Goal: Information Seeking & Learning: Learn about a topic

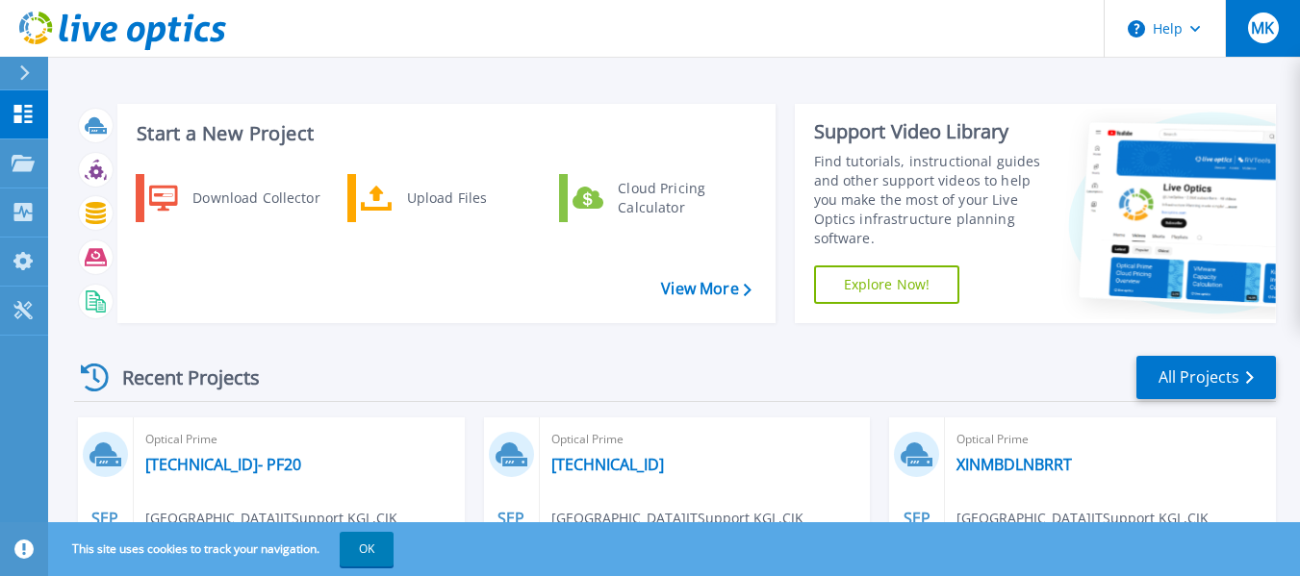
click at [1271, 32] on span "MK" at bounding box center [1261, 27] width 23 height 15
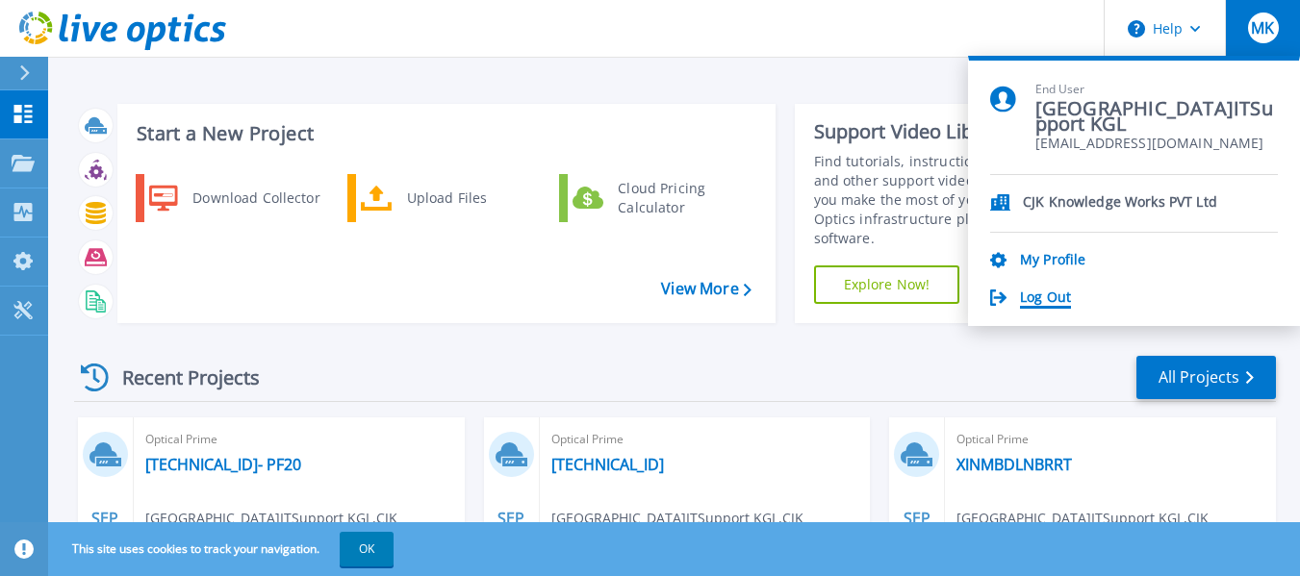
click at [1048, 299] on link "Log Out" at bounding box center [1045, 299] width 51 height 18
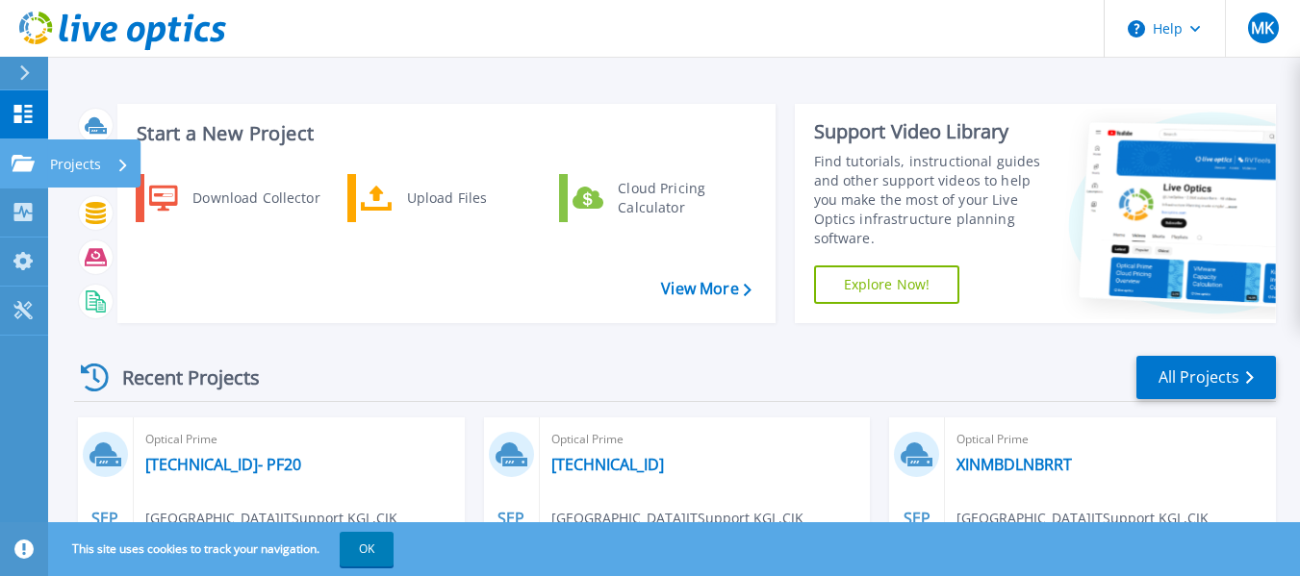
click at [19, 165] on icon at bounding box center [23, 163] width 23 height 16
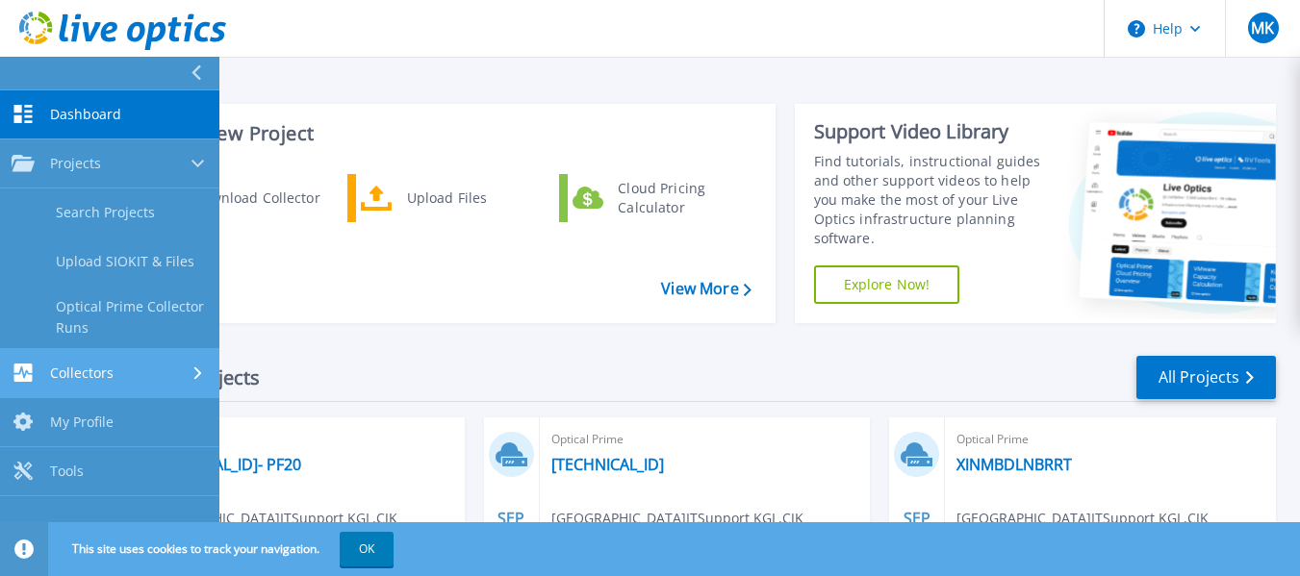
click at [169, 367] on div "Collectors" at bounding box center [110, 373] width 196 height 18
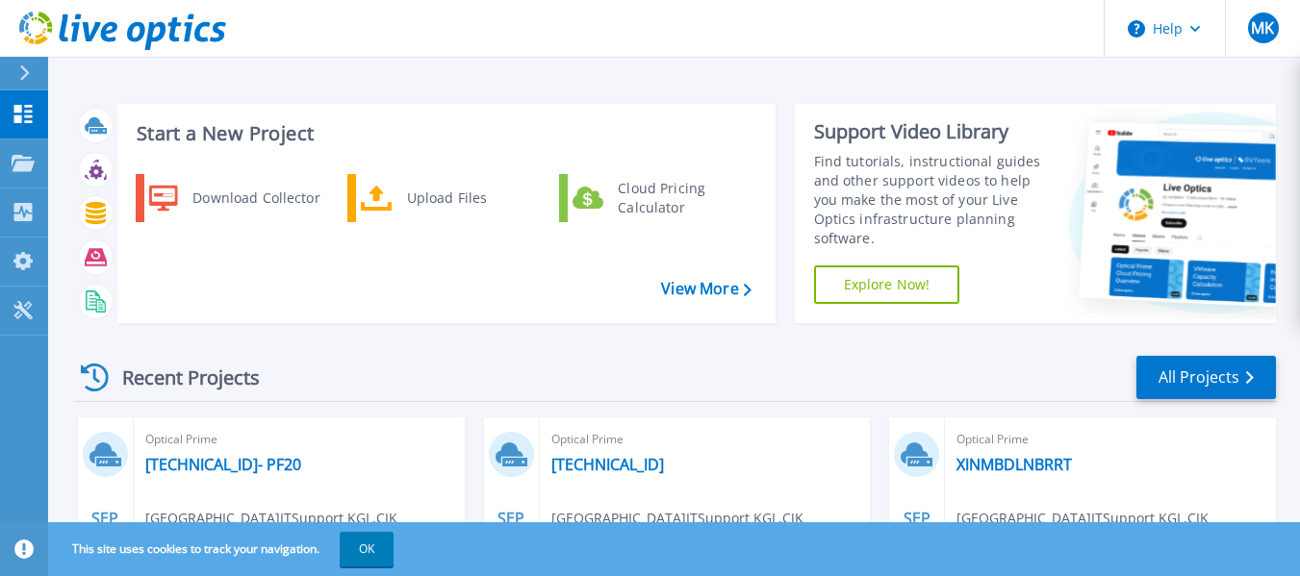
click at [304, 265] on div "Download Collector Upload Files Cloud Pricing Calculator" at bounding box center [443, 241] width 644 height 144
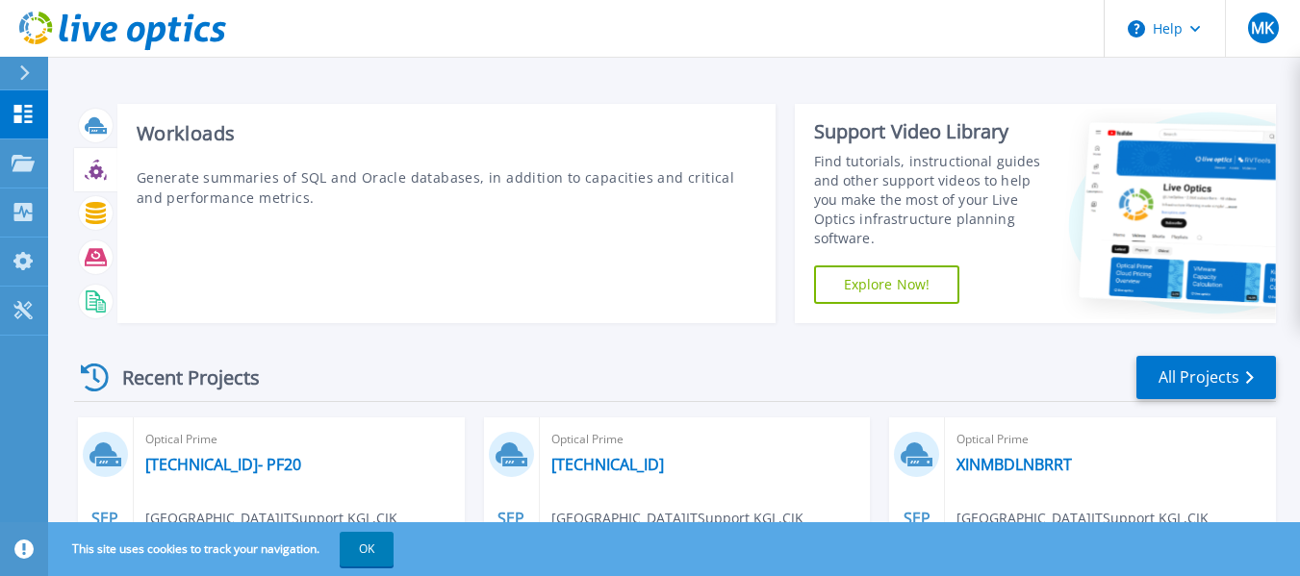
click at [98, 179] on icon at bounding box center [96, 170] width 22 height 22
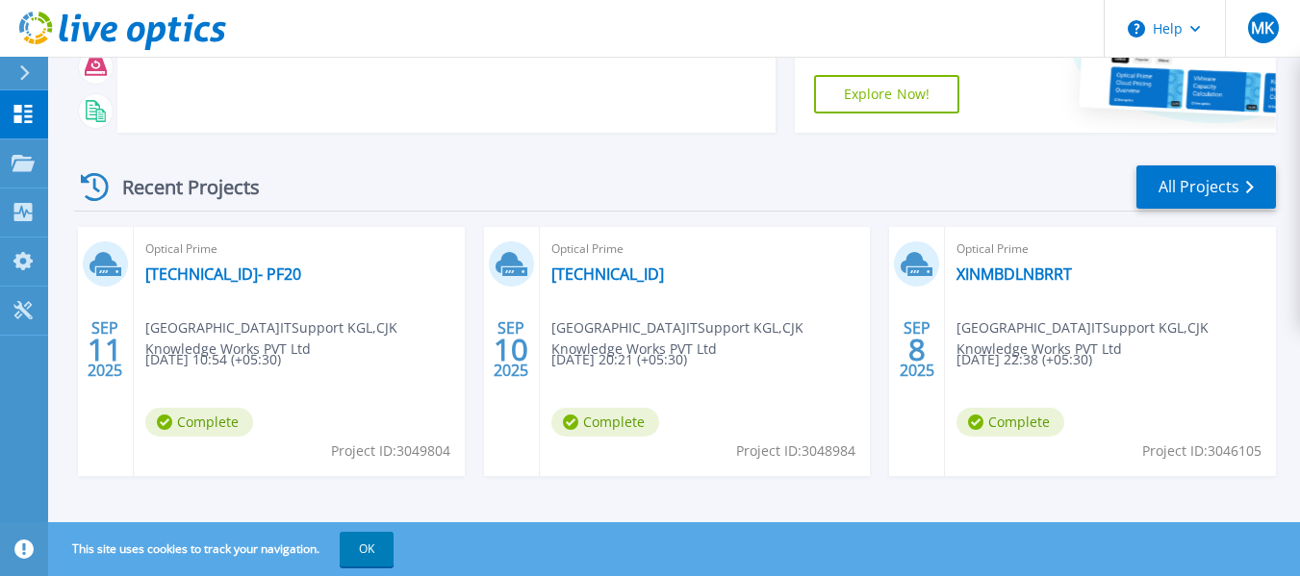
scroll to position [202, 0]
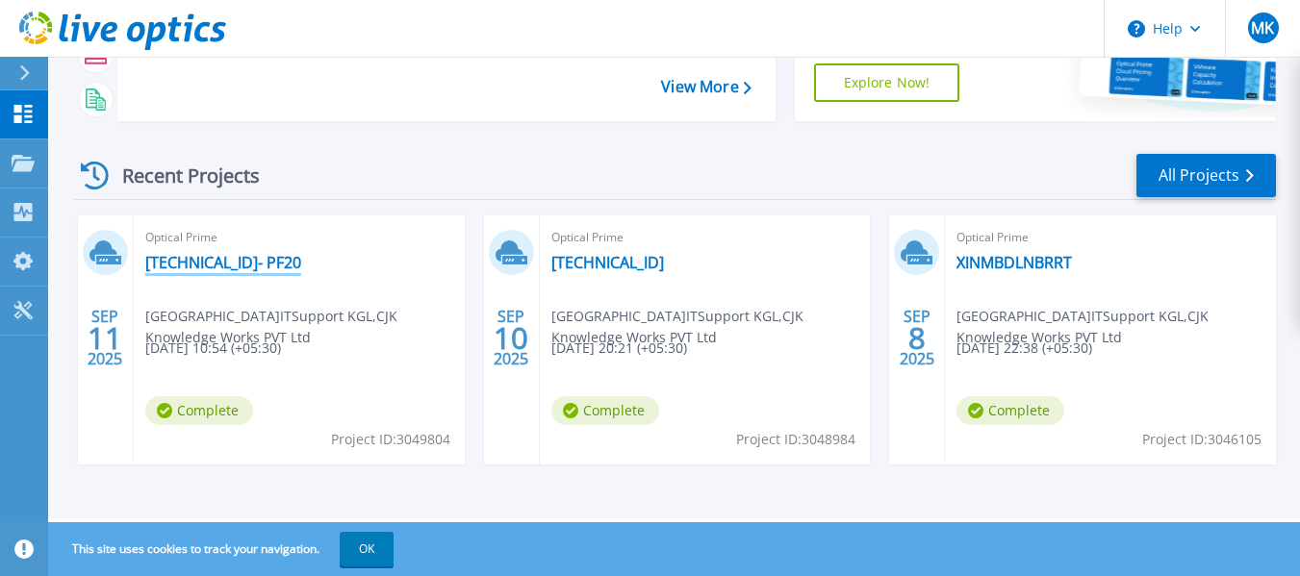
click at [245, 265] on link "10.141.65.137- PF20" at bounding box center [223, 262] width 156 height 19
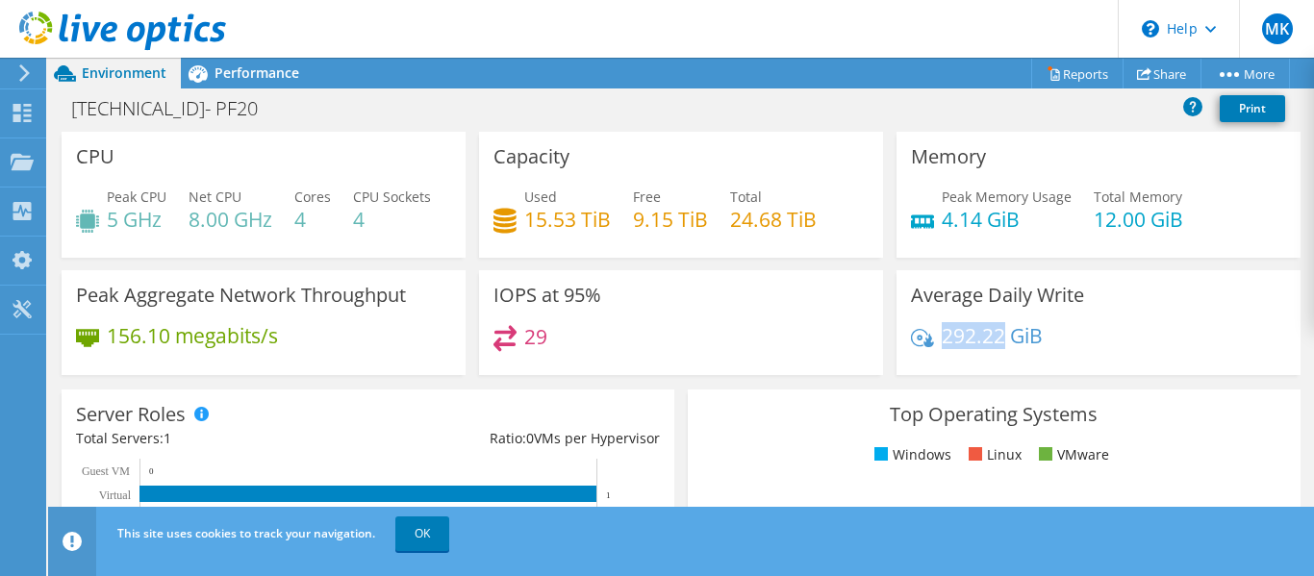
drag, startPoint x: 993, startPoint y: 386, endPoint x: 935, endPoint y: 390, distance: 57.8
click at [942, 346] on h4 "292.22 GiB" at bounding box center [992, 335] width 101 height 21
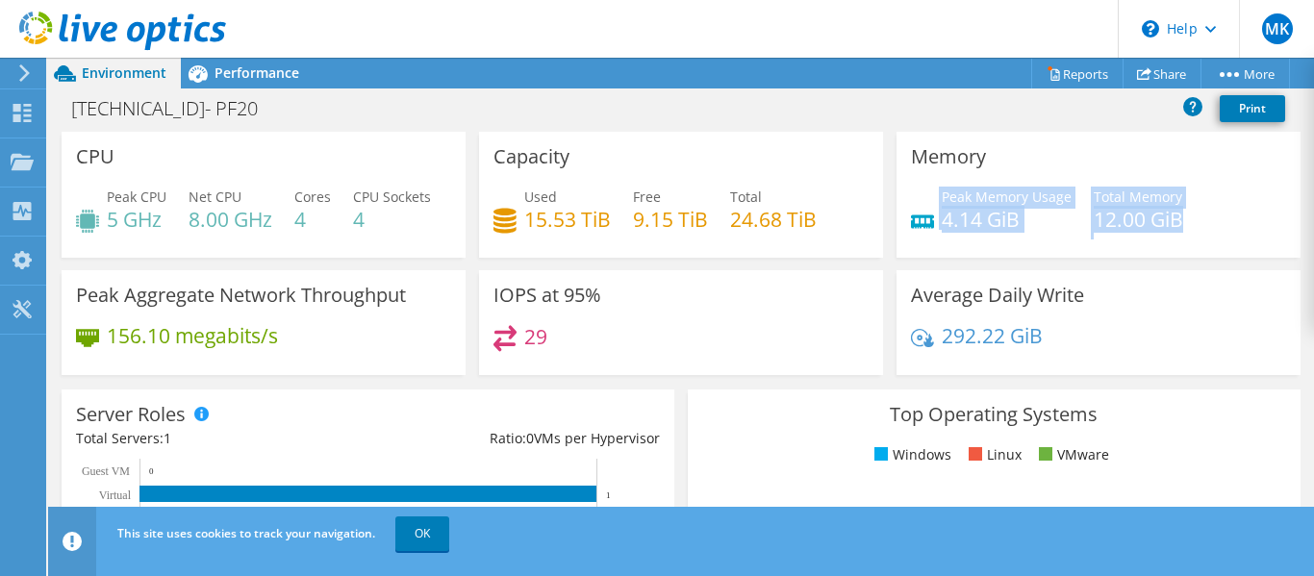
drag, startPoint x: 1191, startPoint y: 221, endPoint x: 930, endPoint y: 215, distance: 260.8
click at [930, 215] on div "Peak Memory Usage 4.14 GiB Total Memory 12.00 GiB" at bounding box center [1098, 218] width 375 height 63
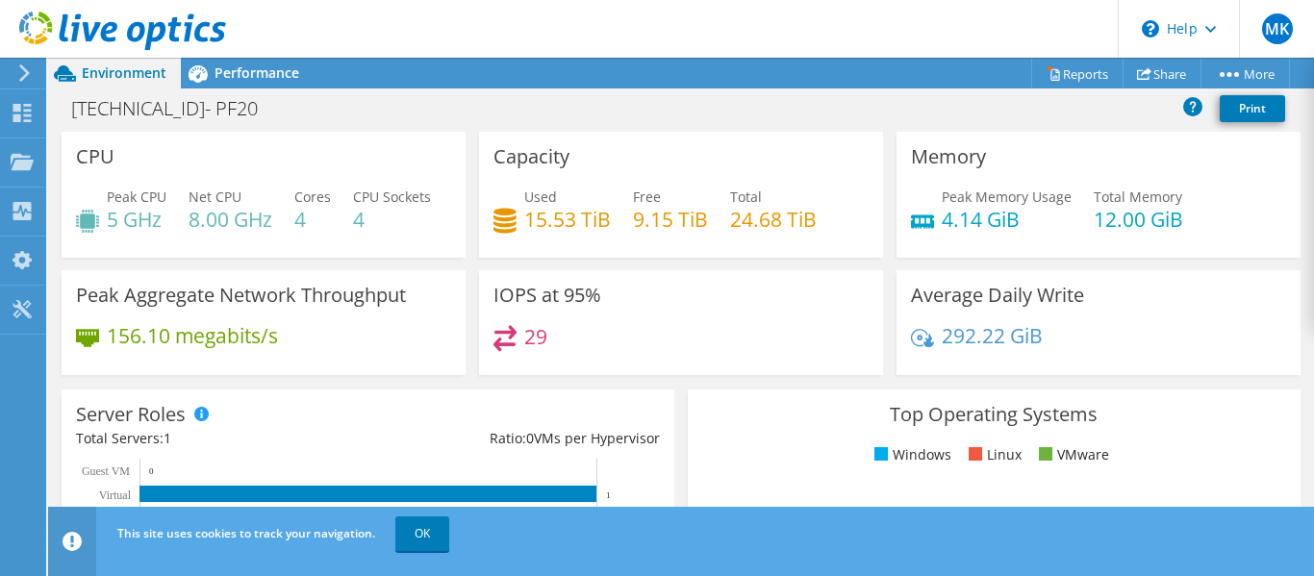
click at [640, 187] on div "Free 9.15 TiB" at bounding box center [670, 208] width 75 height 43
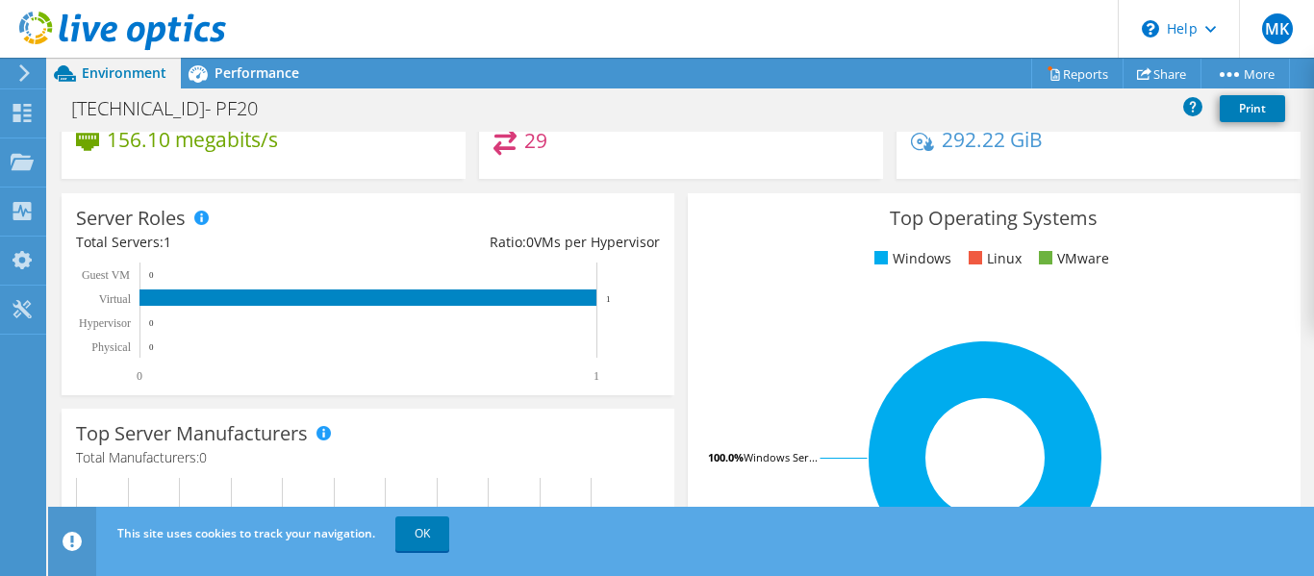
scroll to position [200, 0]
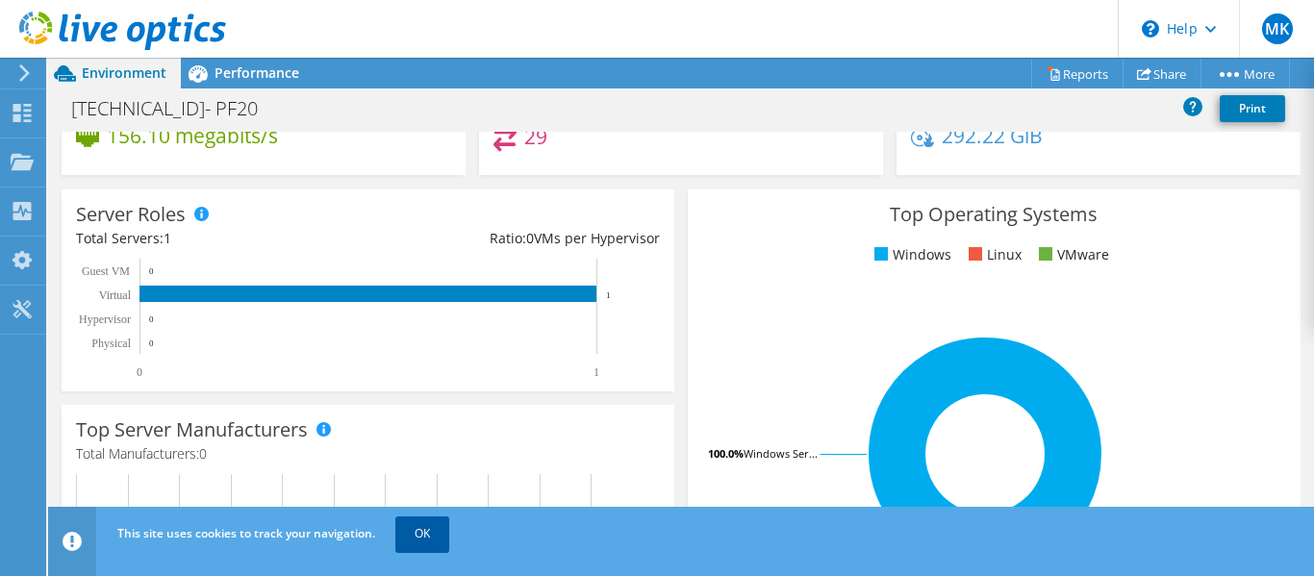
click at [415, 525] on link "OK" at bounding box center [422, 534] width 54 height 35
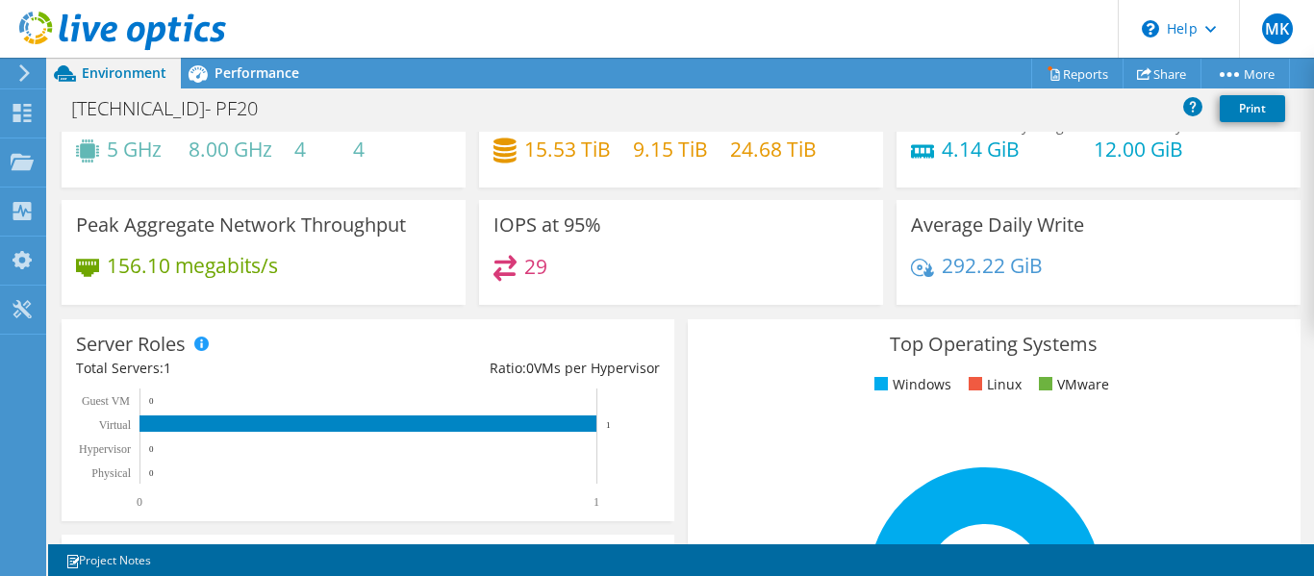
scroll to position [0, 0]
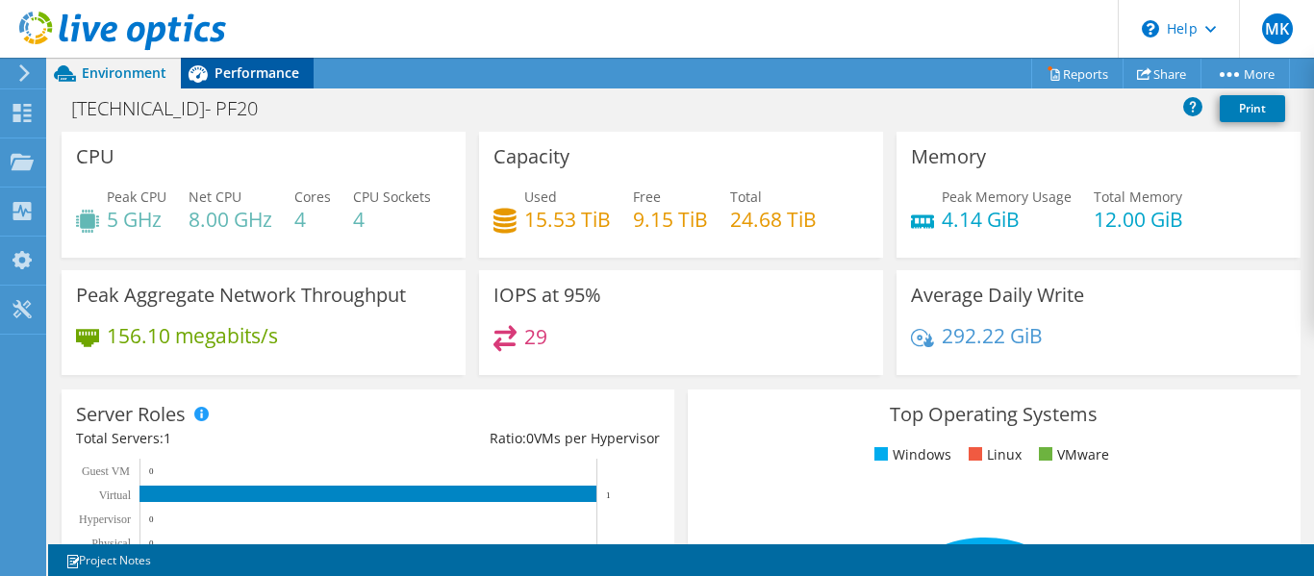
click at [224, 76] on span "Performance" at bounding box center [257, 72] width 85 height 18
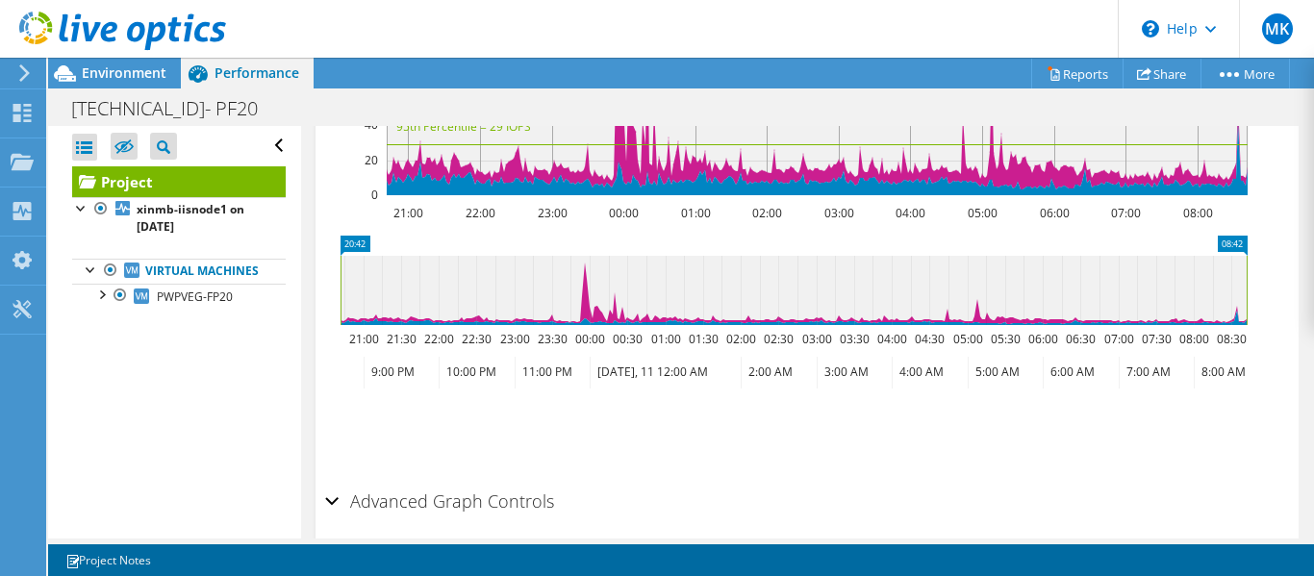
scroll to position [942, 0]
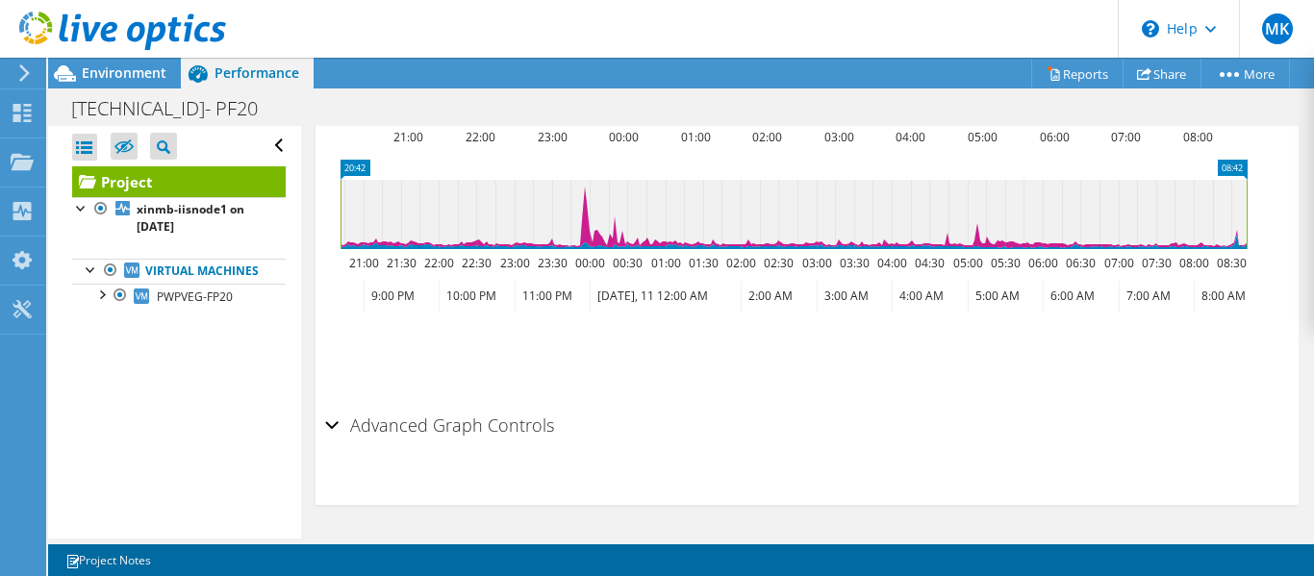
click at [345, 426] on h2 "Advanced Graph Controls" at bounding box center [439, 425] width 229 height 38
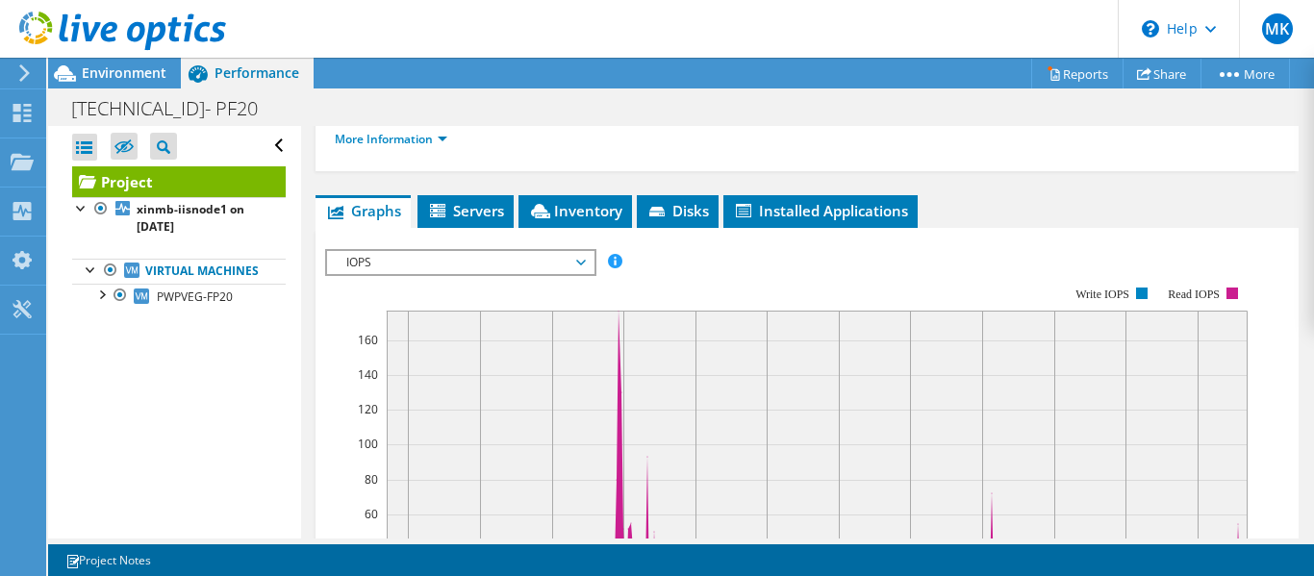
scroll to position [345, 0]
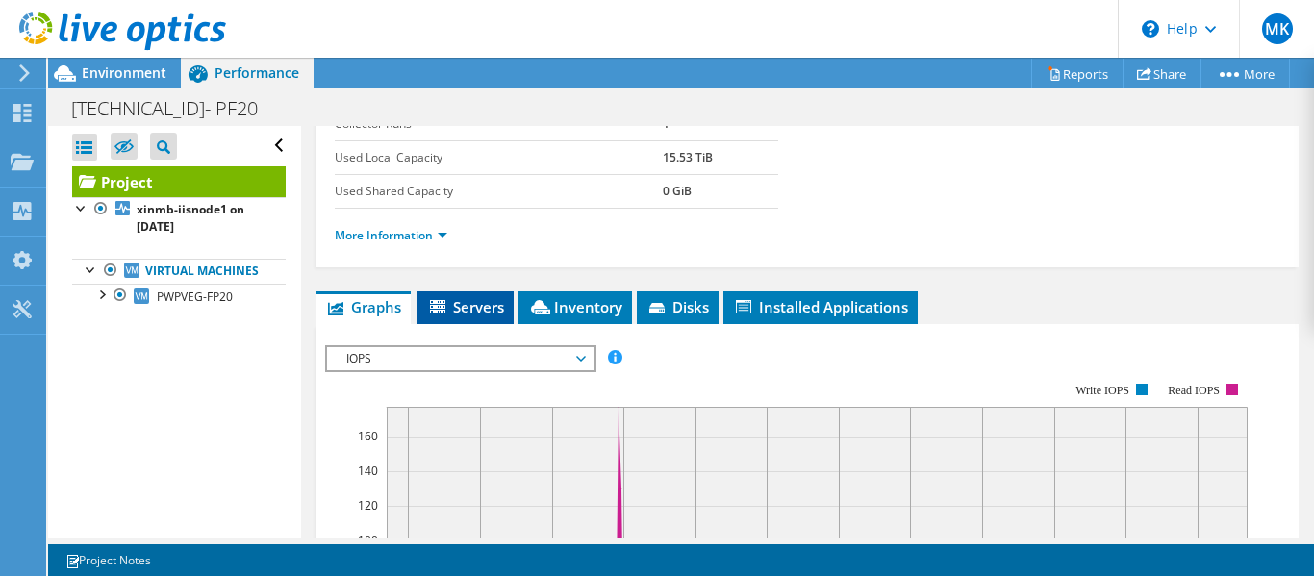
click at [493, 312] on span "Servers" at bounding box center [465, 306] width 77 height 19
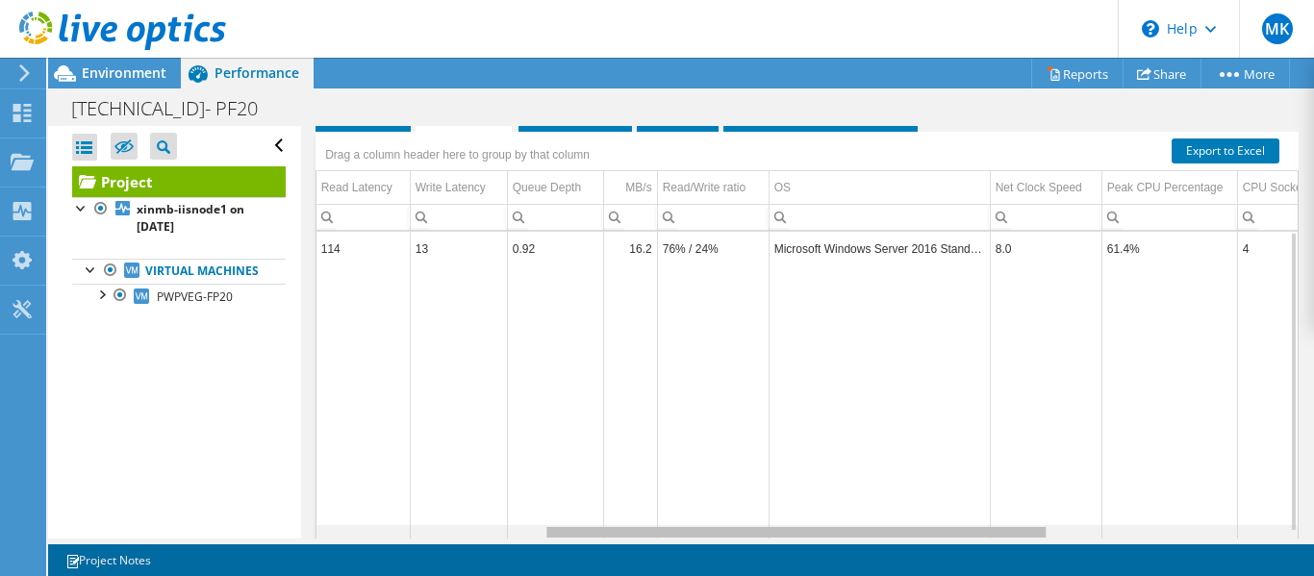
scroll to position [0, 0]
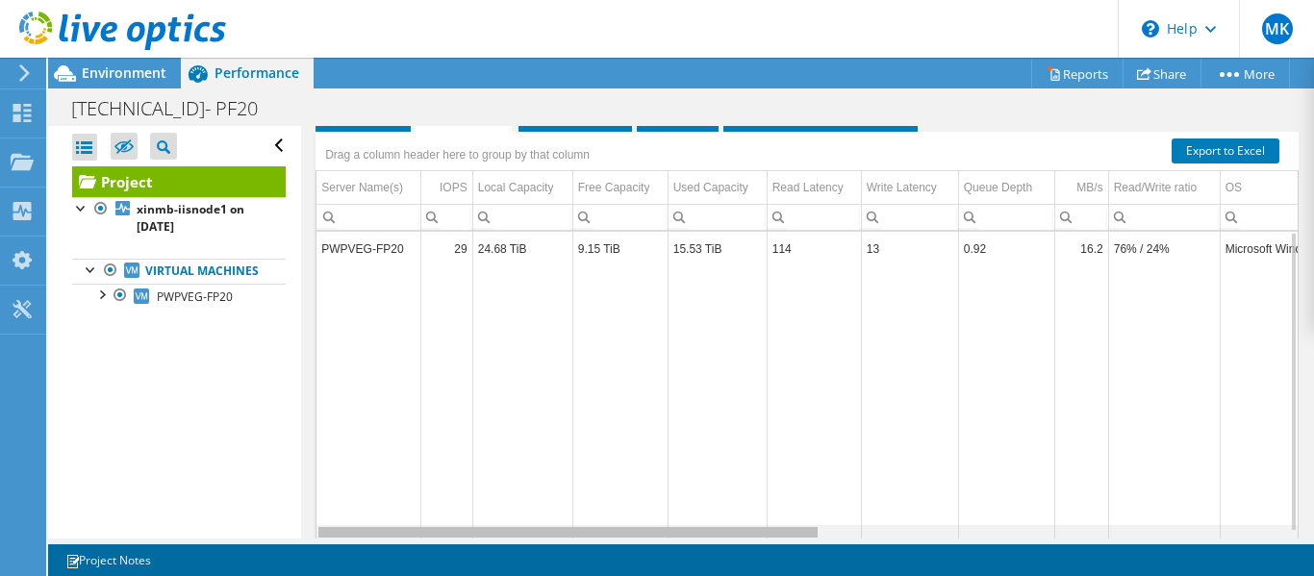
drag, startPoint x: 709, startPoint y: 536, endPoint x: 701, endPoint y: 526, distance: 12.3
click at [701, 526] on body "MK End User Mumbai.ITSupport KGL mumbai.itsupport@kwglobal.com CJK Knowledge Wo…" at bounding box center [657, 288] width 1314 height 576
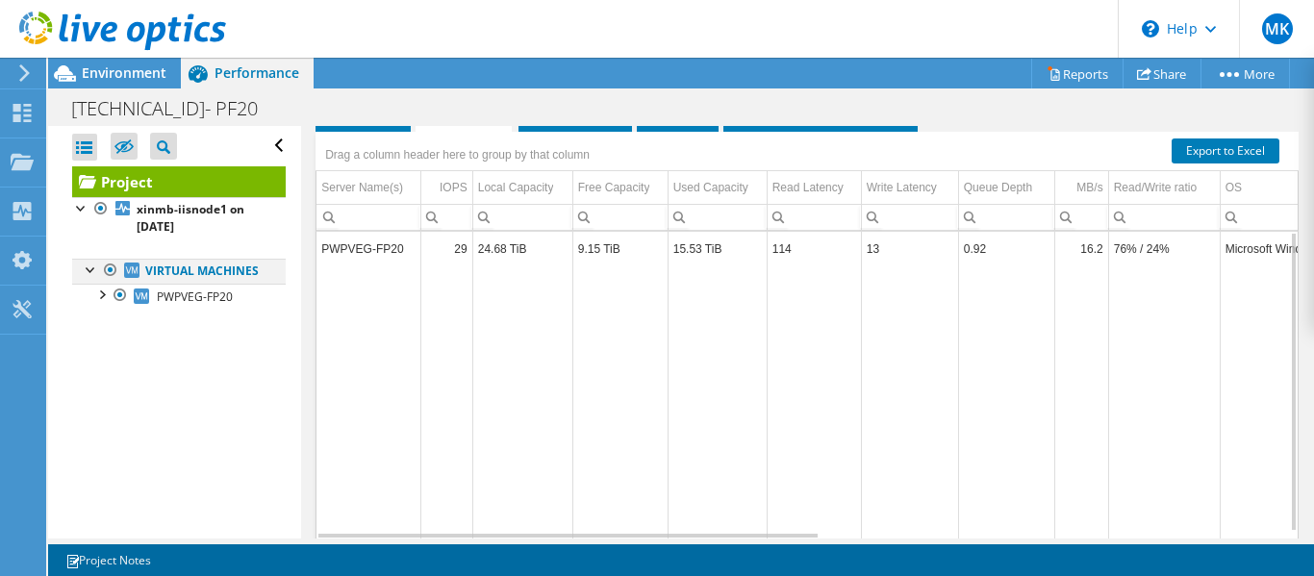
click at [84, 271] on div at bounding box center [91, 268] width 19 height 19
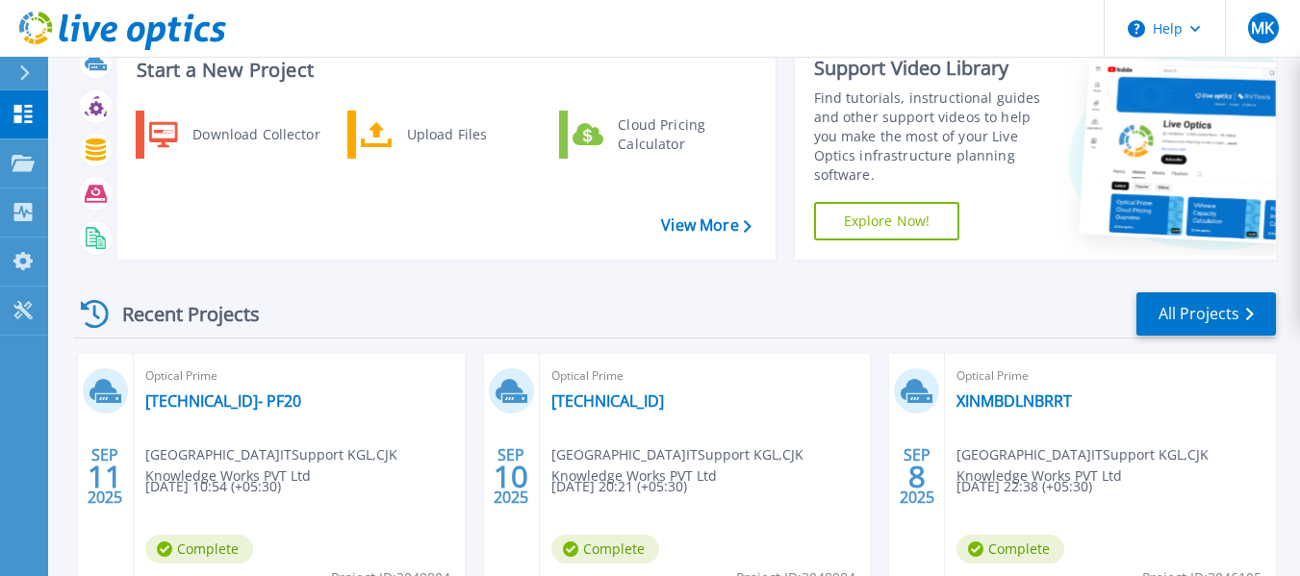
scroll to position [96, 0]
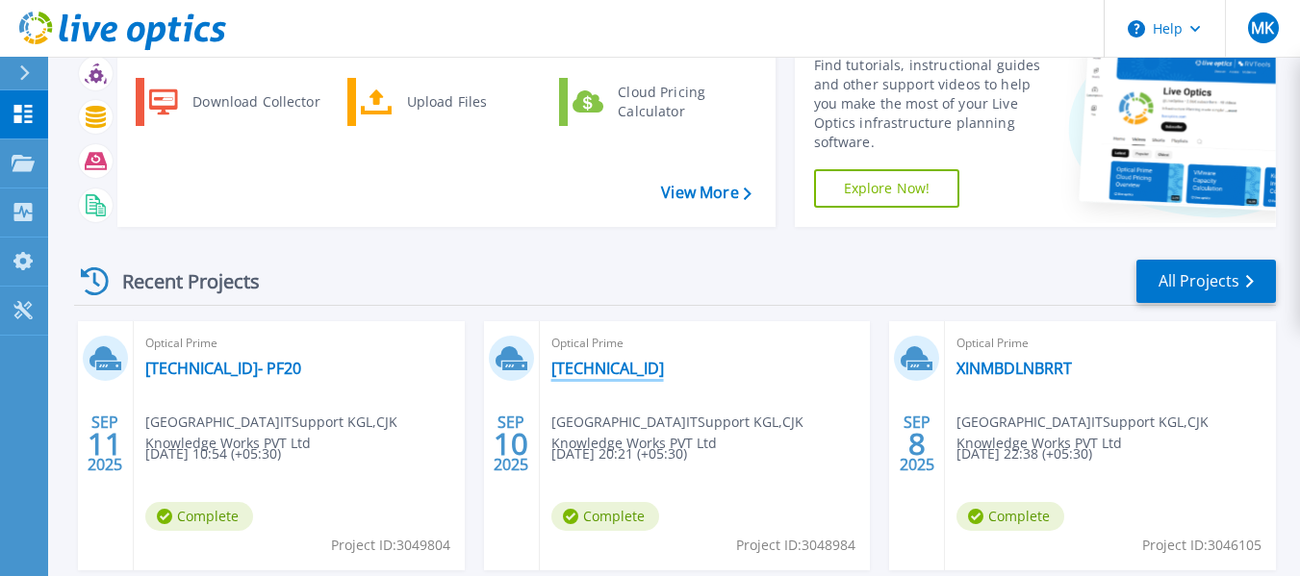
click at [624, 371] on link "[TECHNICAL_ID]" at bounding box center [607, 368] width 113 height 19
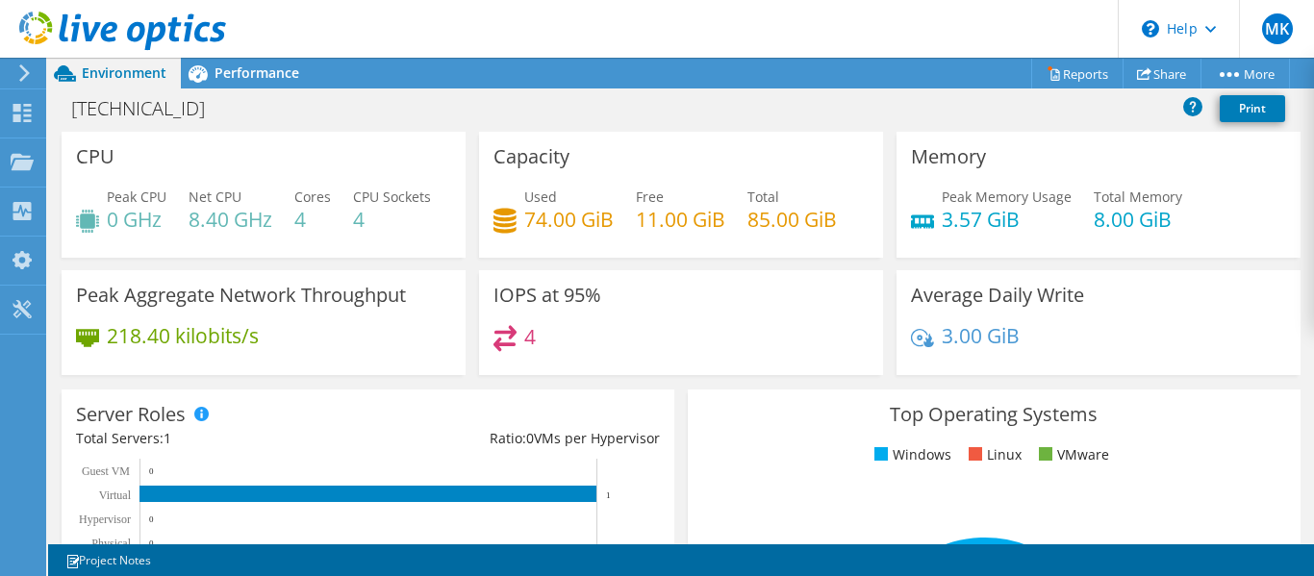
scroll to position [481, 0]
click at [279, 91] on div "[TECHNICAL_ID] Print" at bounding box center [681, 108] width 1266 height 36
click at [276, 85] on div "Performance" at bounding box center [247, 73] width 133 height 31
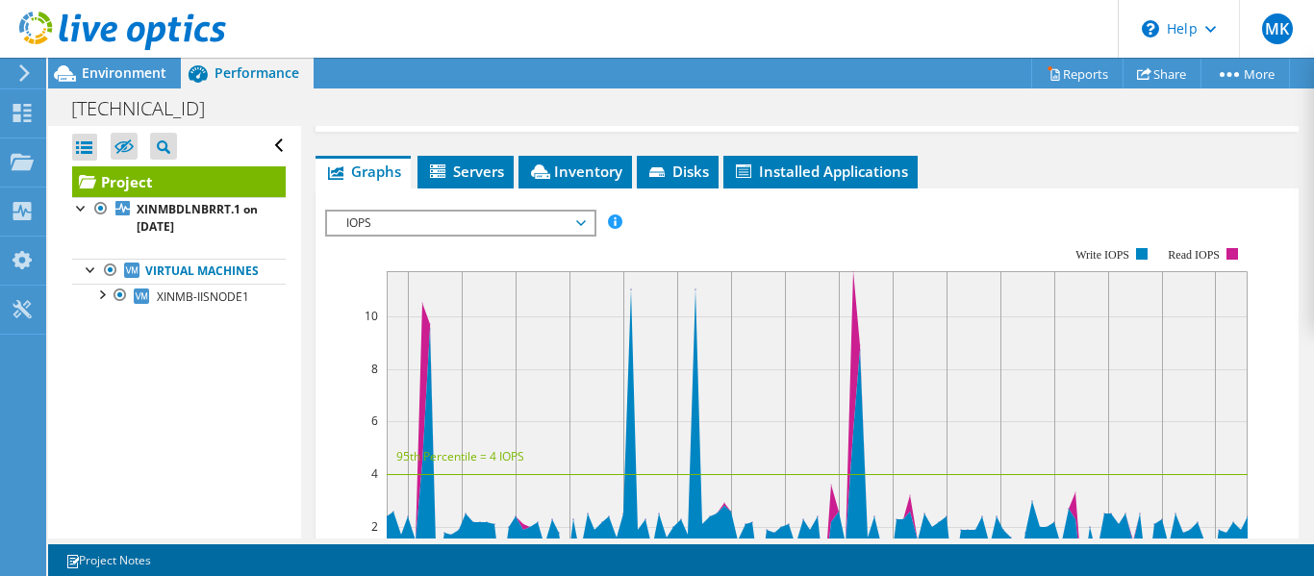
scroll to position [577, 0]
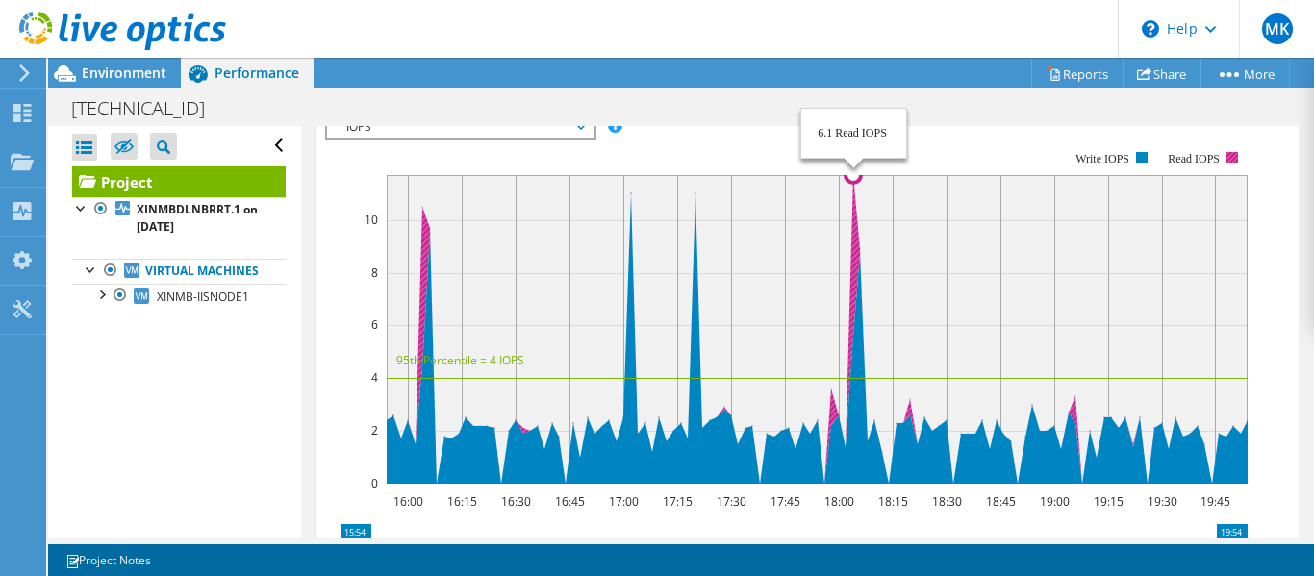
click at [855, 195] on icon at bounding box center [817, 329] width 861 height 309
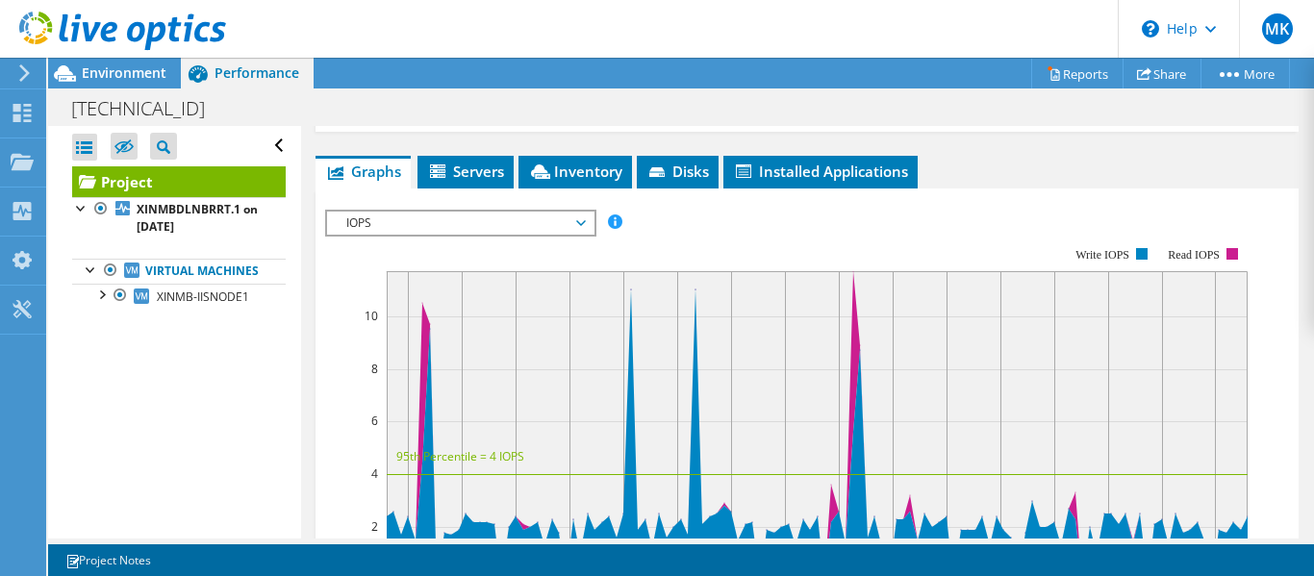
click at [588, 217] on span "IOPS" at bounding box center [460, 223] width 266 height 23
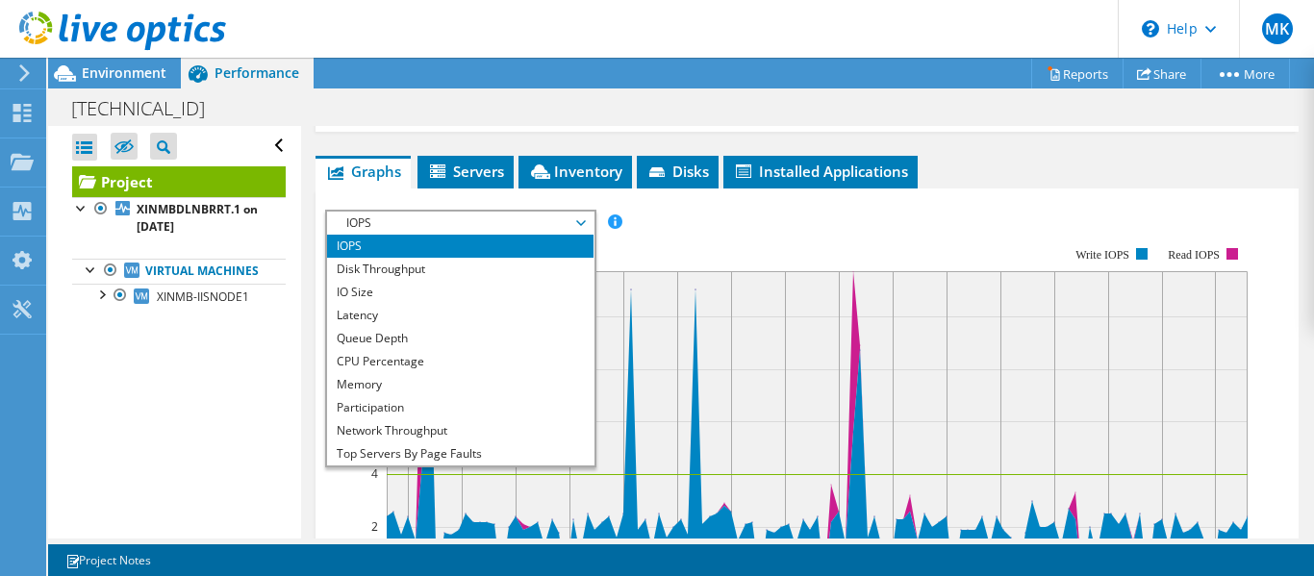
click at [815, 240] on rect at bounding box center [786, 413] width 922 height 385
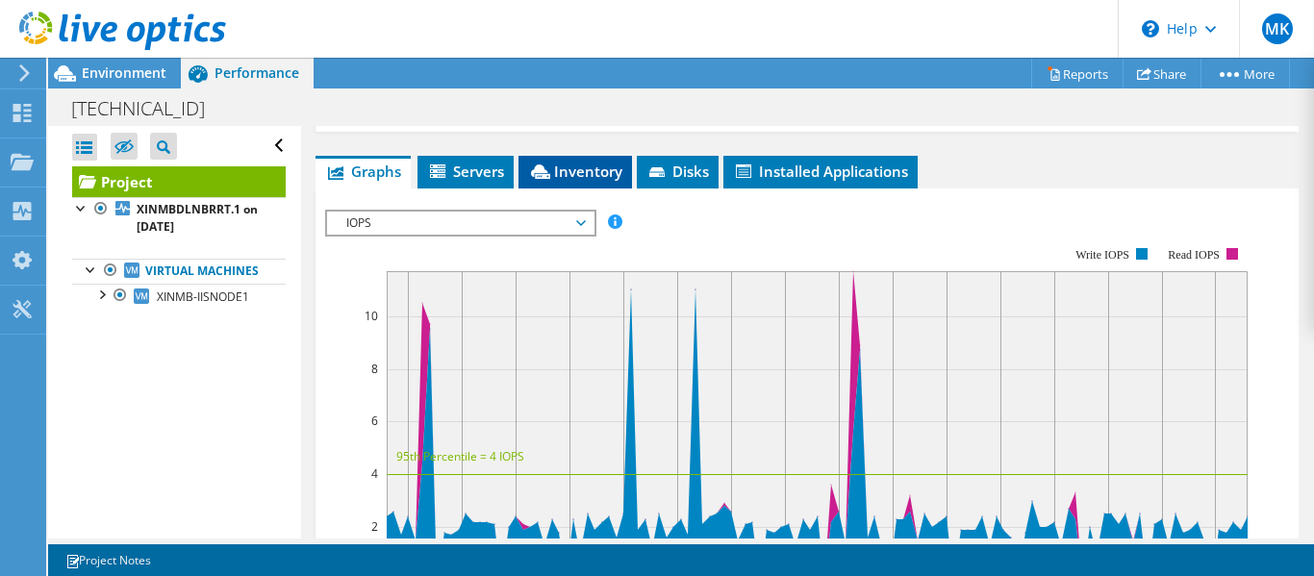
click at [598, 177] on span "Inventory" at bounding box center [575, 171] width 94 height 19
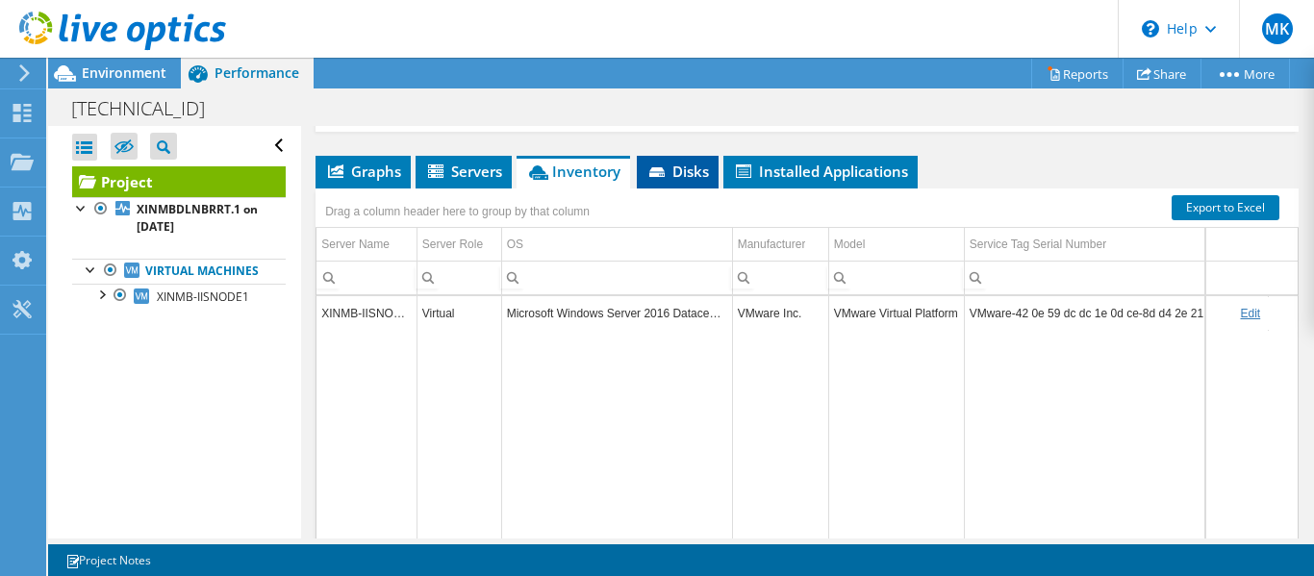
click at [664, 171] on icon at bounding box center [656, 172] width 15 height 10
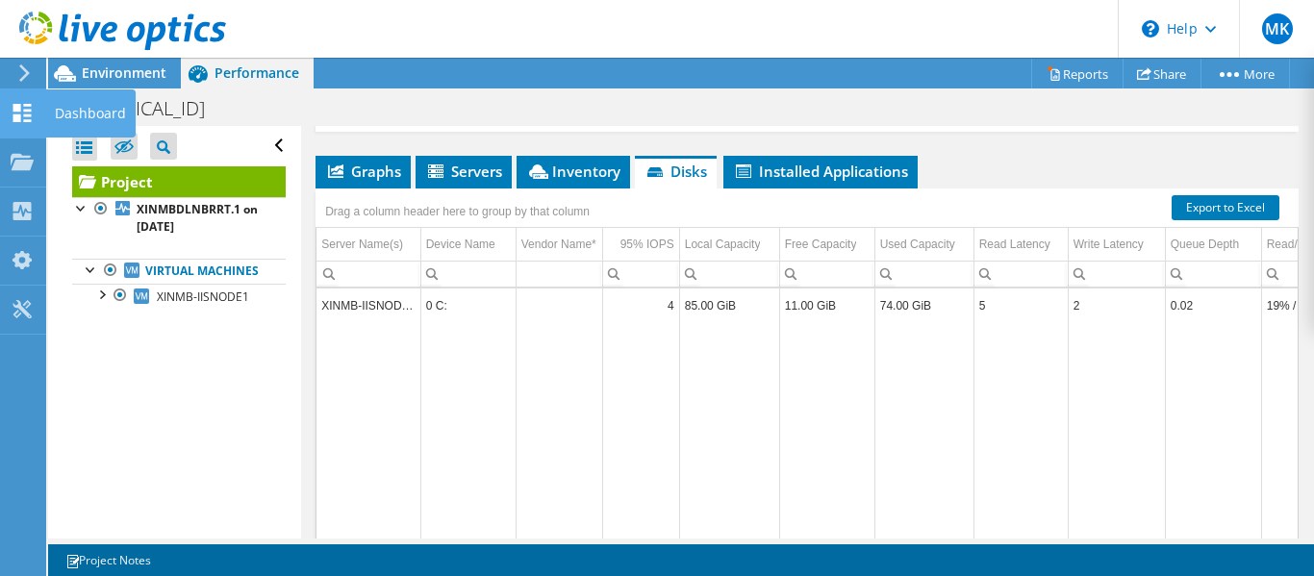
click at [25, 114] on icon at bounding box center [22, 113] width 23 height 18
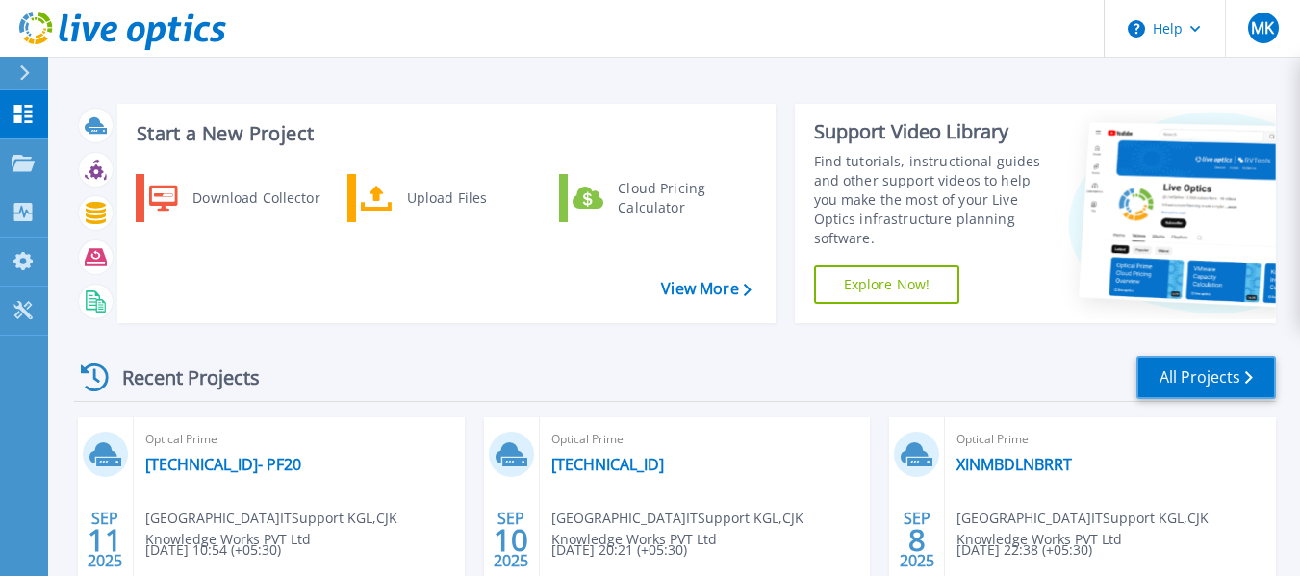
click at [1173, 376] on link "All Projects" at bounding box center [1205, 377] width 139 height 43
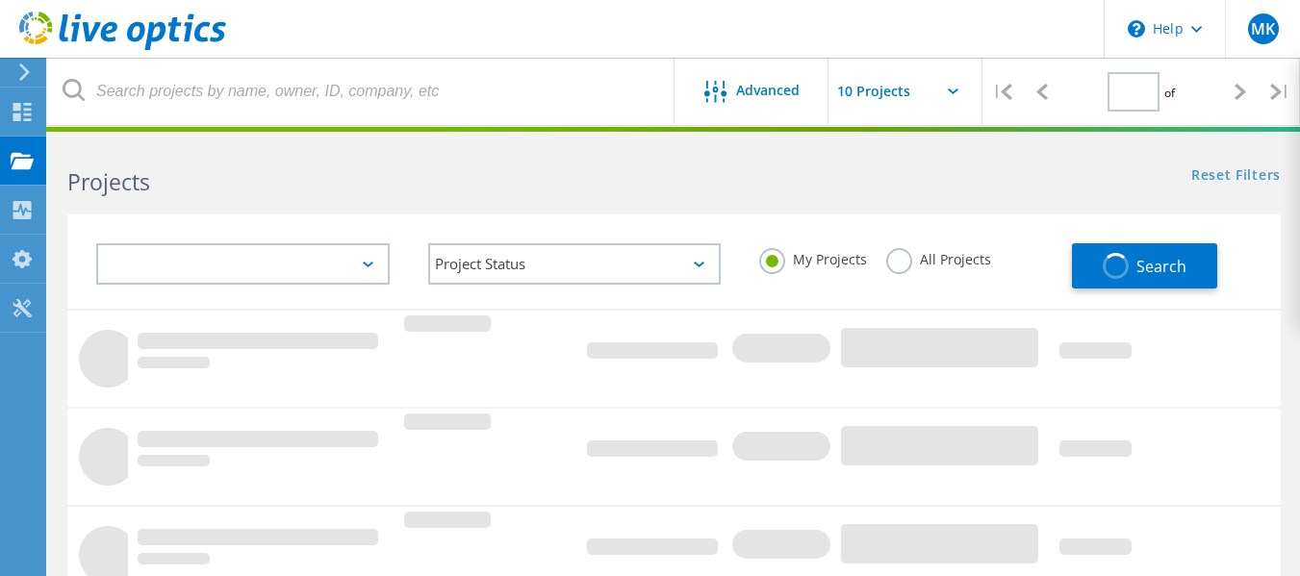
type input "1"
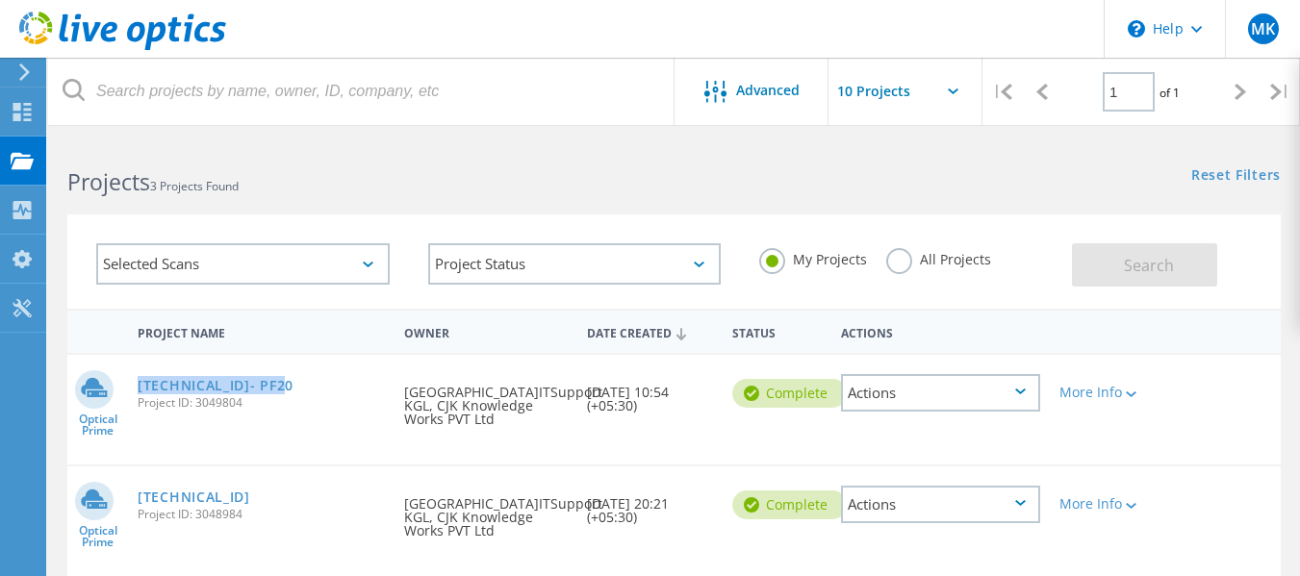
drag, startPoint x: 293, startPoint y: 386, endPoint x: 135, endPoint y: 388, distance: 158.7
click at [135, 388] on div "10.141.65.137- PF20 Project ID: 3049804" at bounding box center [261, 391] width 266 height 73
click at [1080, 399] on div "More Info" at bounding box center [1098, 392] width 78 height 13
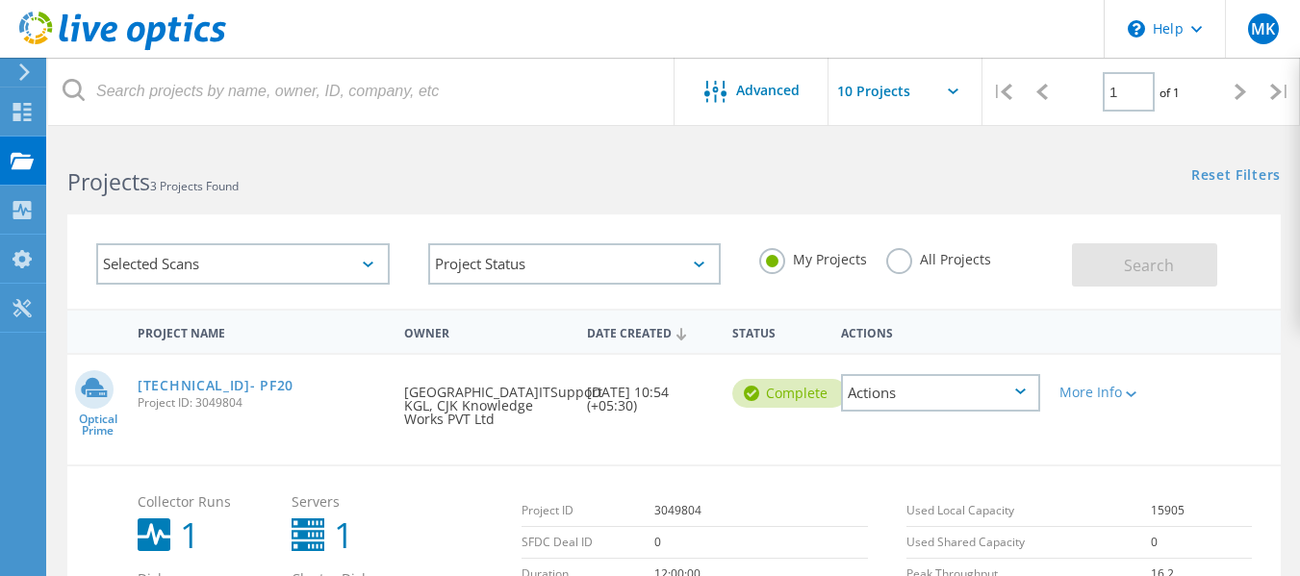
click at [943, 95] on input "text" at bounding box center [924, 91] width 192 height 67
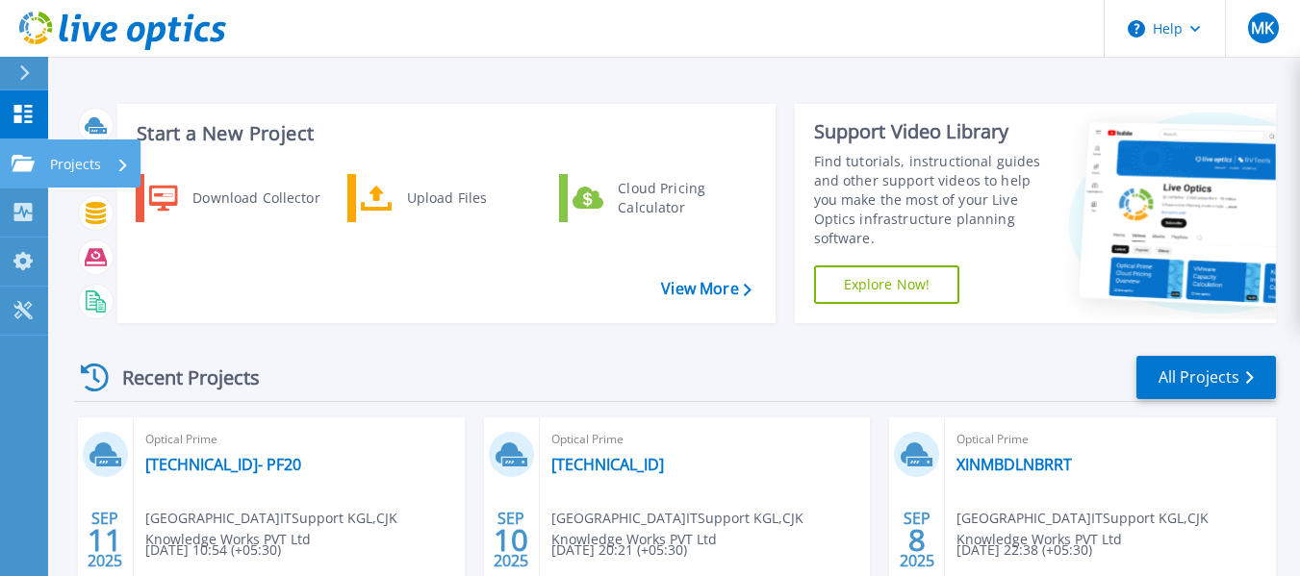
click at [22, 166] on icon at bounding box center [23, 163] width 23 height 16
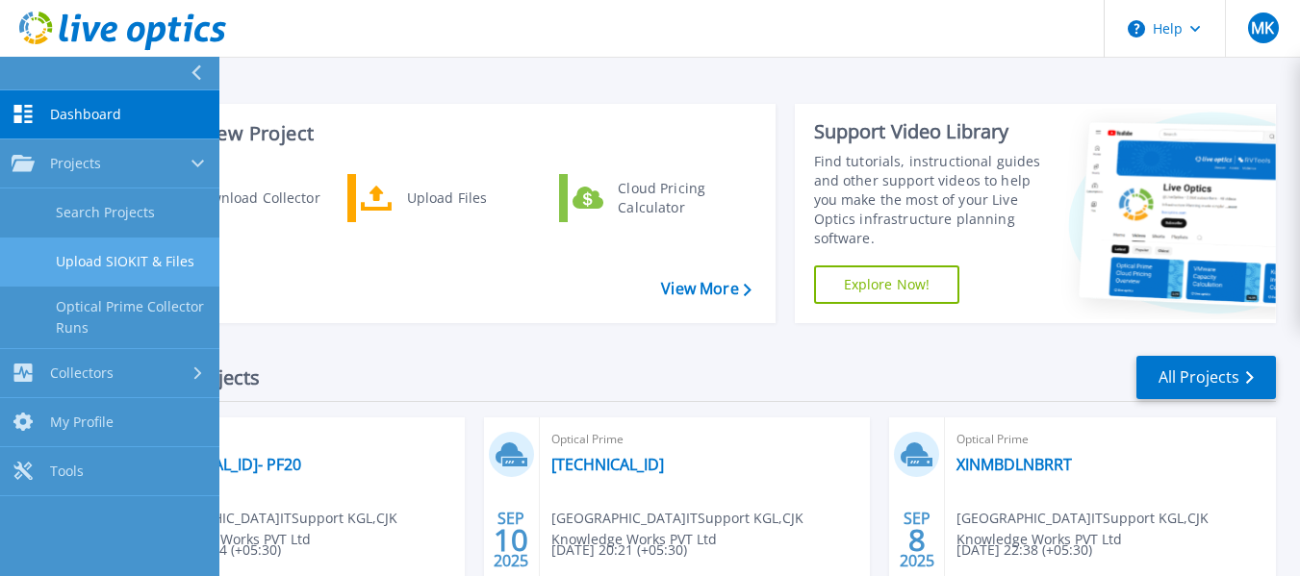
click at [116, 272] on link "Upload SIOKIT & Files" at bounding box center [109, 262] width 219 height 49
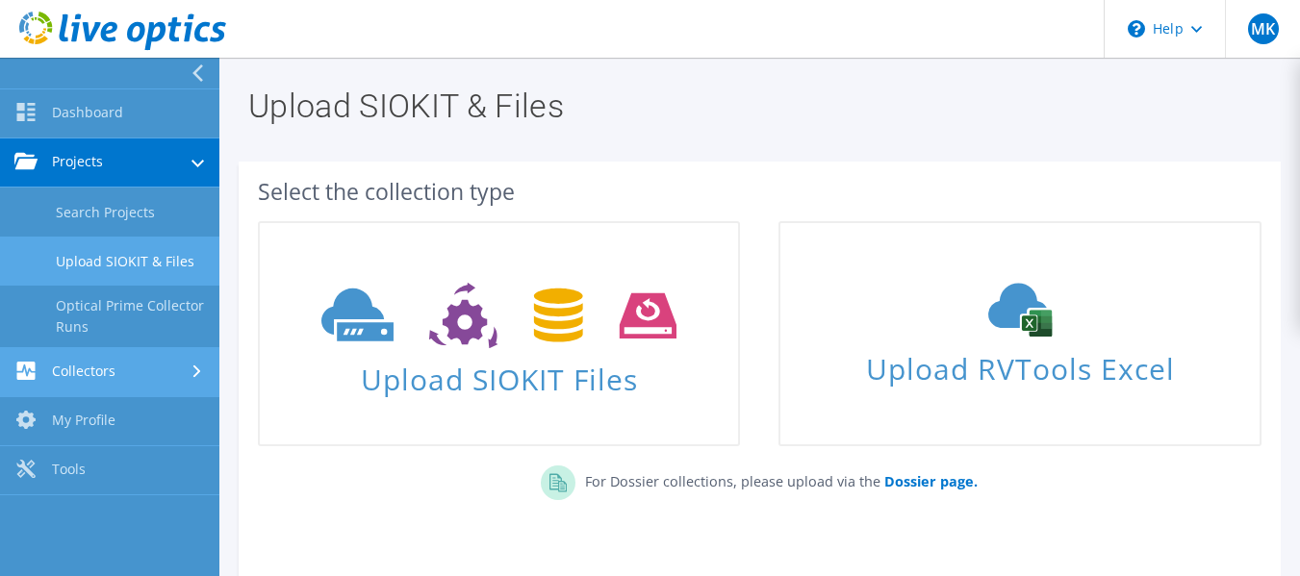
click at [126, 361] on link "Collectors" at bounding box center [109, 372] width 219 height 49
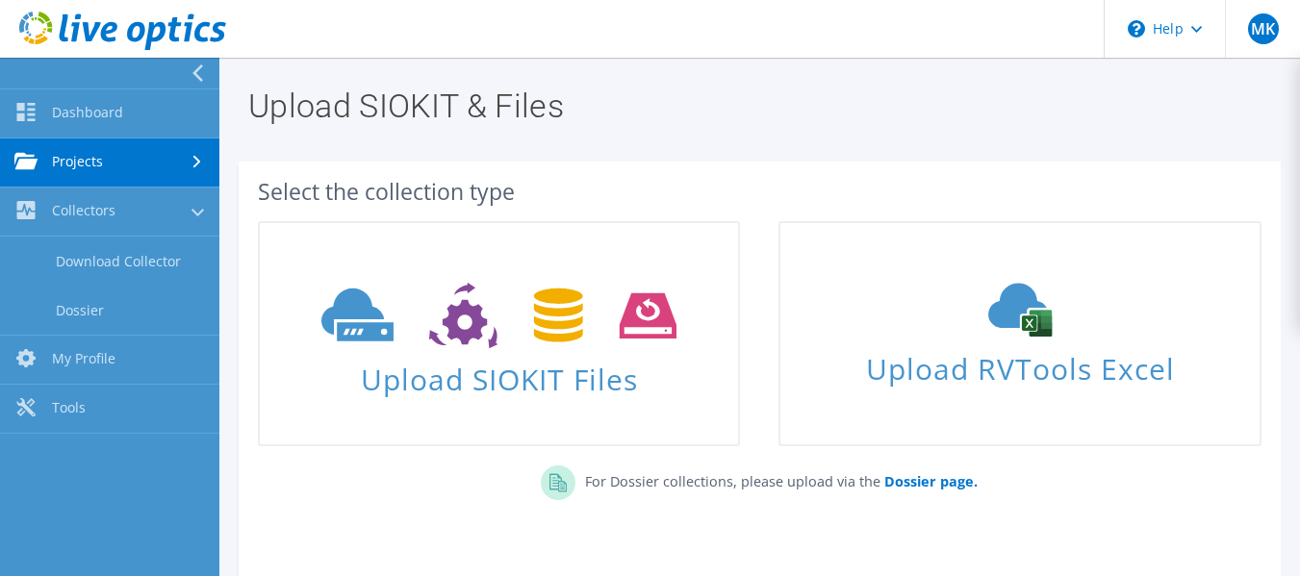
click at [180, 158] on link "Projects" at bounding box center [109, 163] width 219 height 49
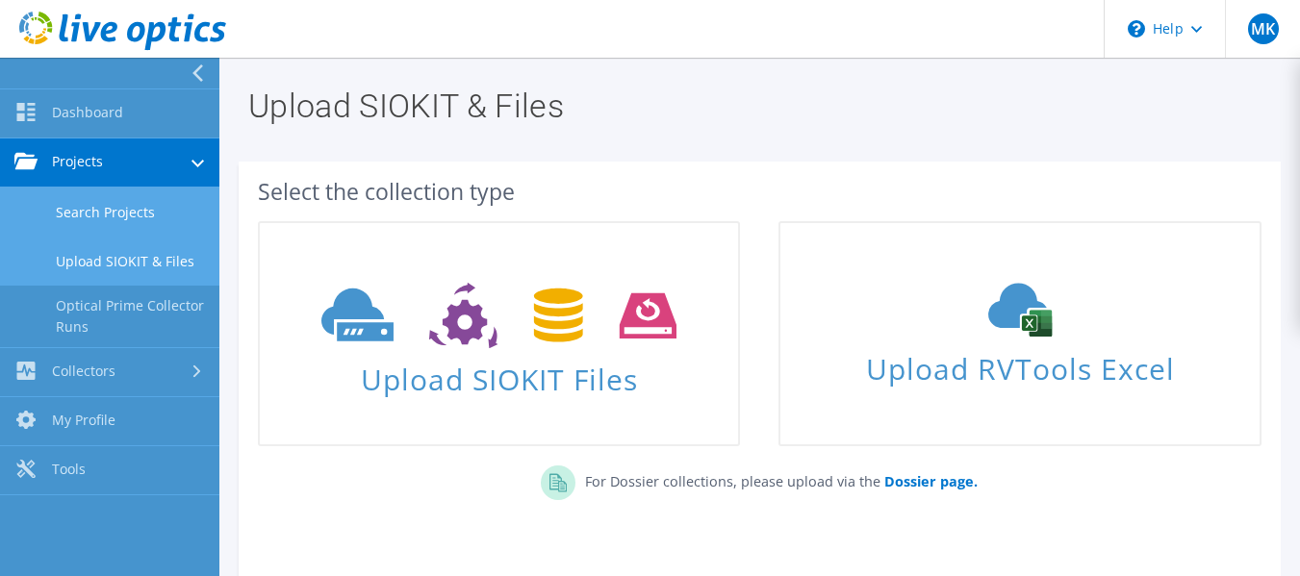
click at [165, 221] on link "Search Projects" at bounding box center [109, 212] width 219 height 49
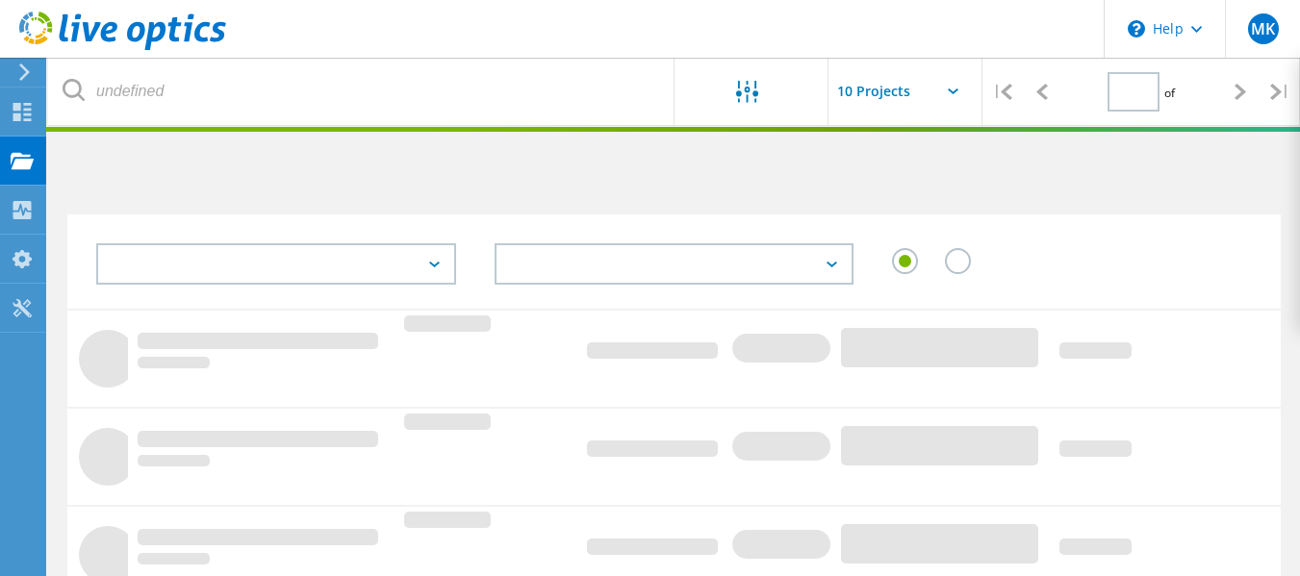
type input "1"
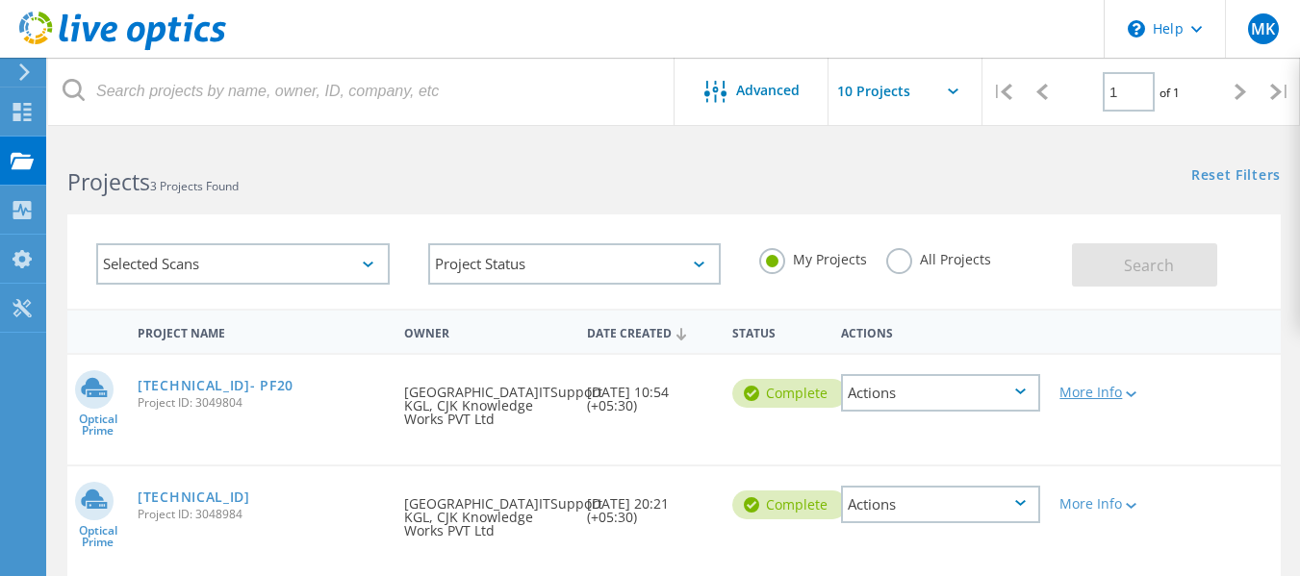
click at [1122, 400] on lo-svg-helper at bounding box center [1129, 393] width 14 height 16
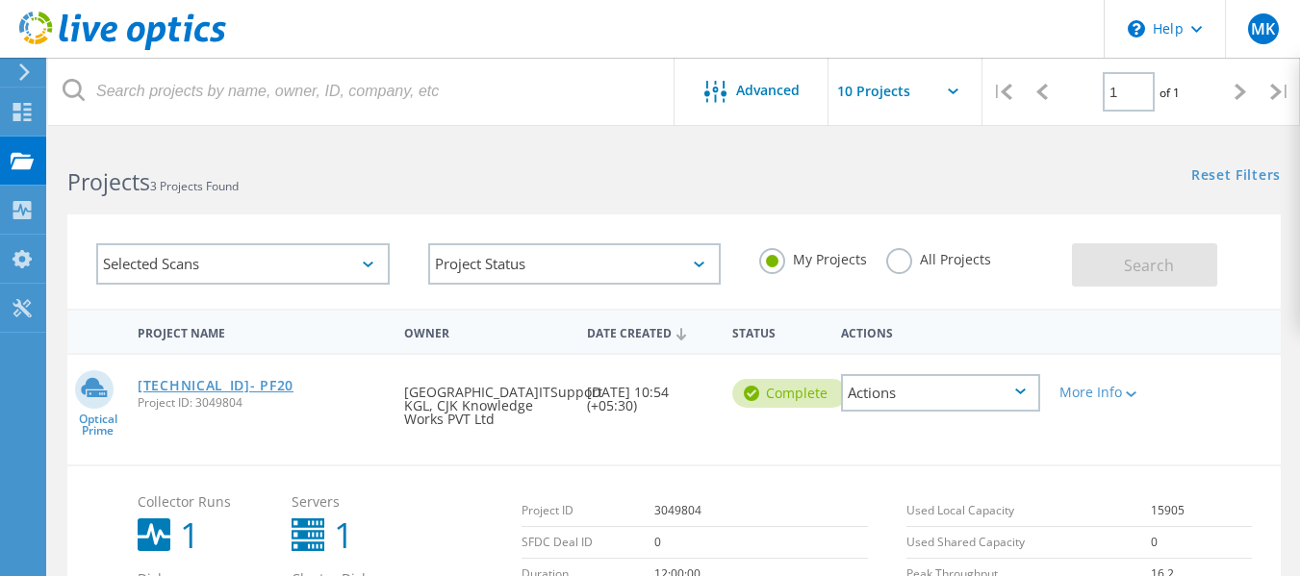
click at [244, 385] on link "10.141.65.137- PF20" at bounding box center [216, 385] width 156 height 13
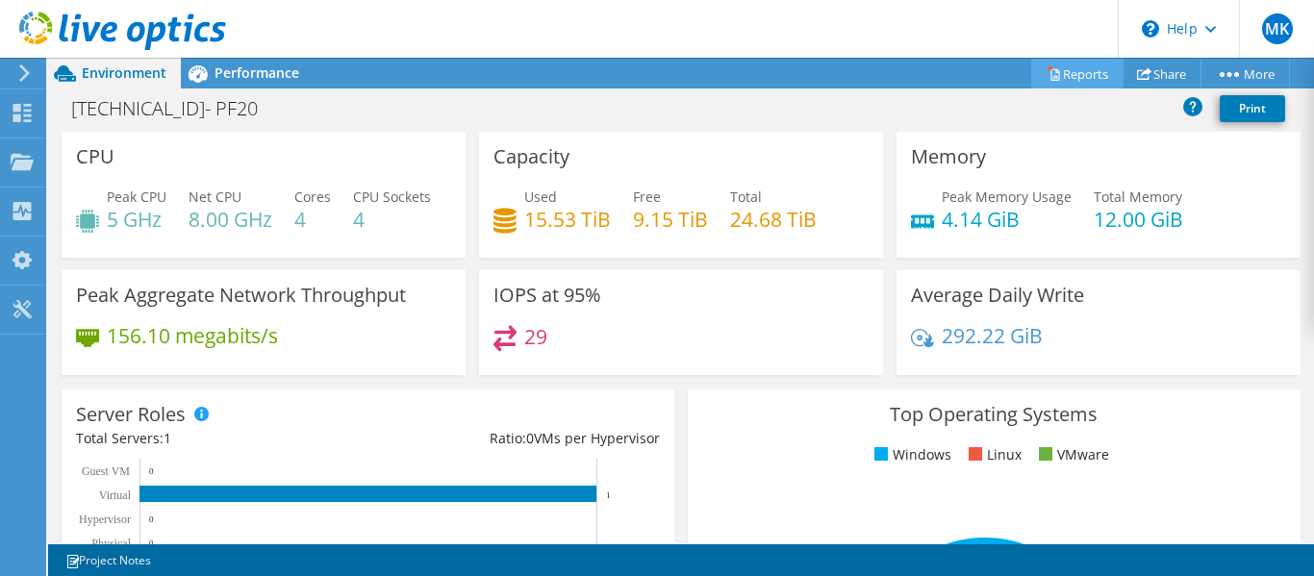
click at [1085, 76] on link "Reports" at bounding box center [1077, 74] width 92 height 30
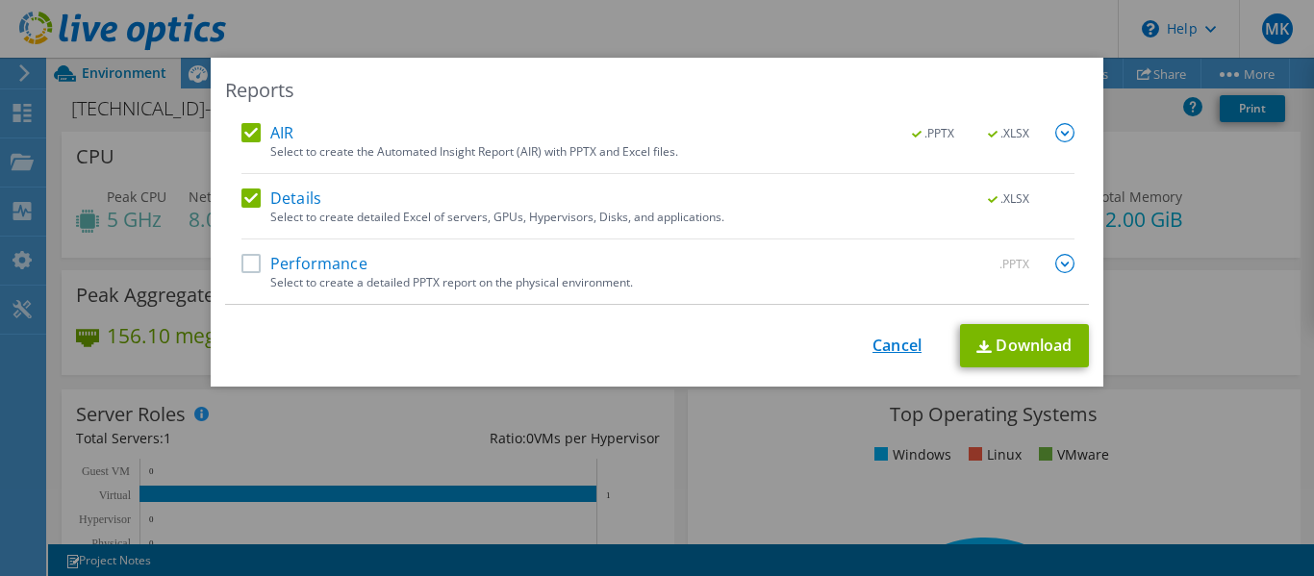
click at [897, 353] on link "Cancel" at bounding box center [896, 346] width 49 height 18
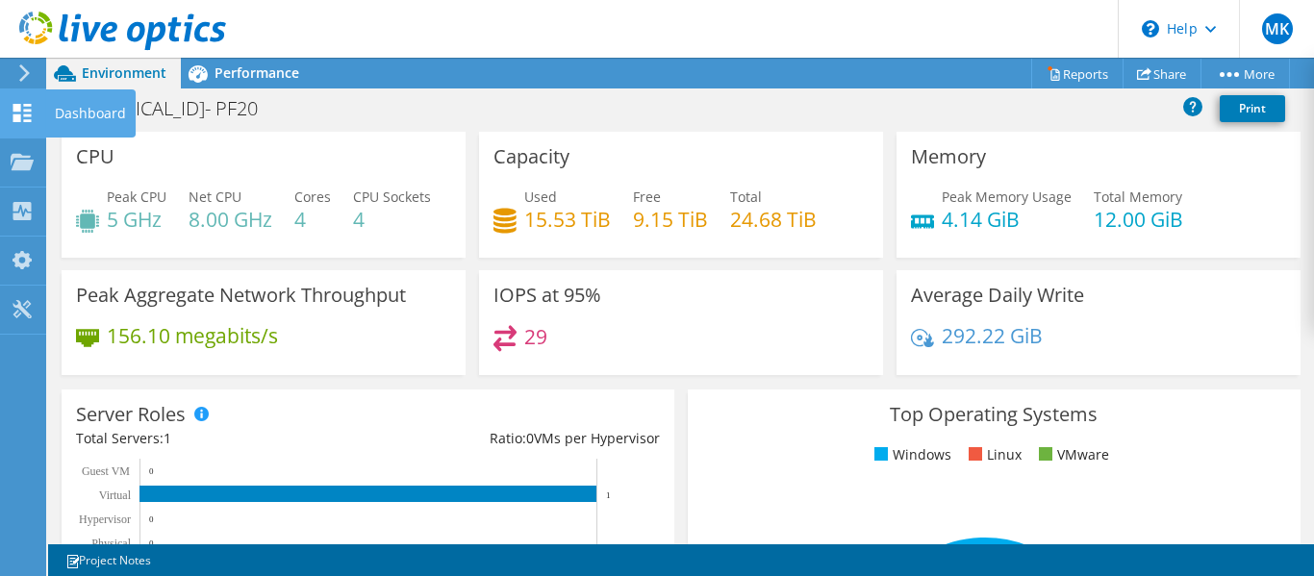
click at [11, 108] on icon at bounding box center [22, 113] width 23 height 18
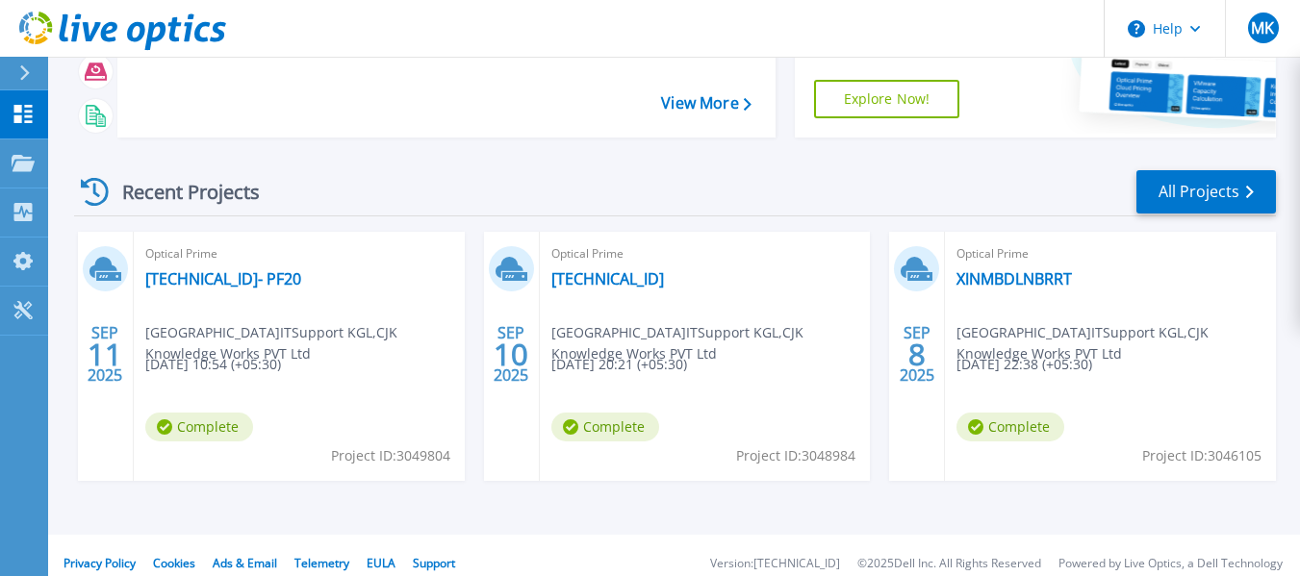
scroll to position [192, 0]
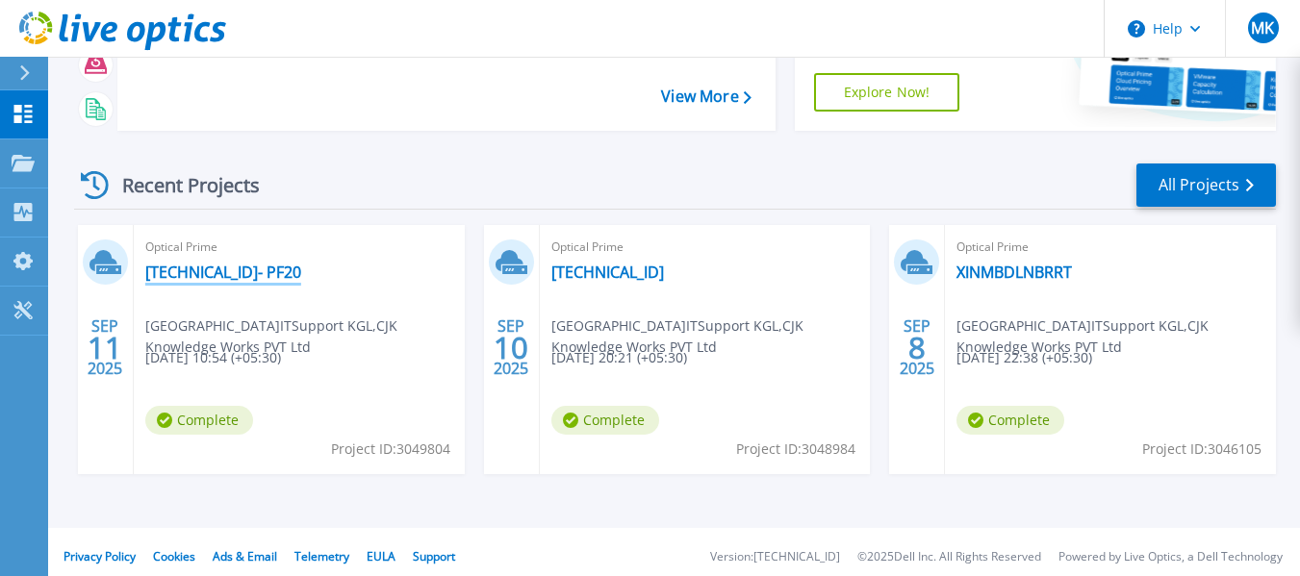
click at [244, 273] on link "[TECHNICAL_ID]- PF20" at bounding box center [223, 272] width 156 height 19
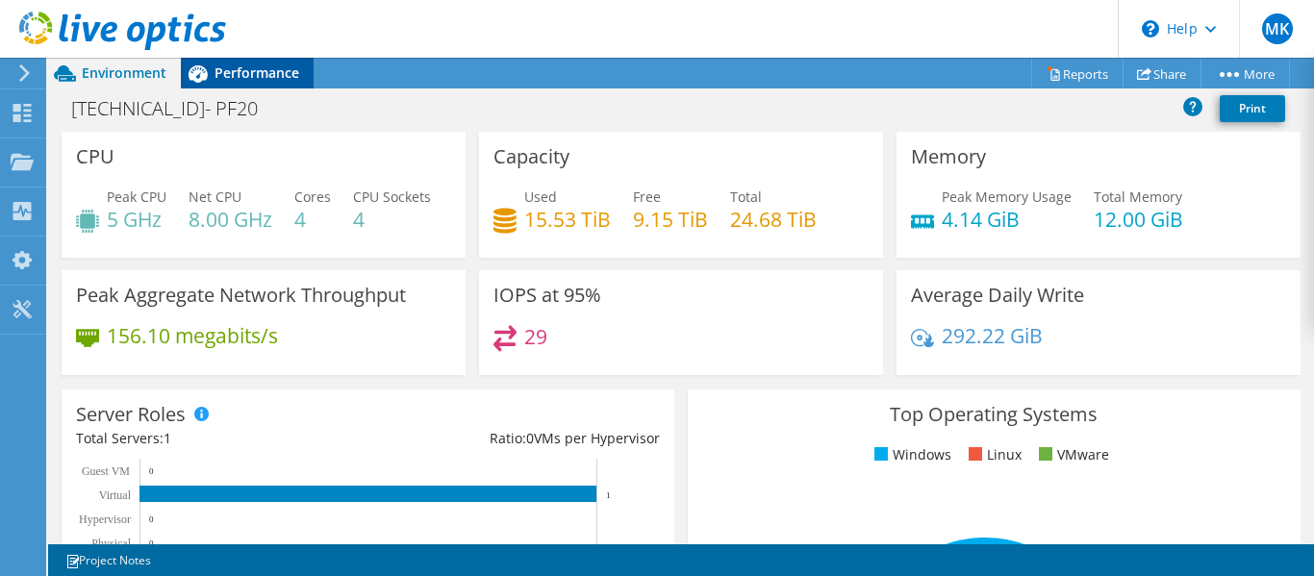
click at [296, 75] on div "Performance" at bounding box center [247, 73] width 133 height 31
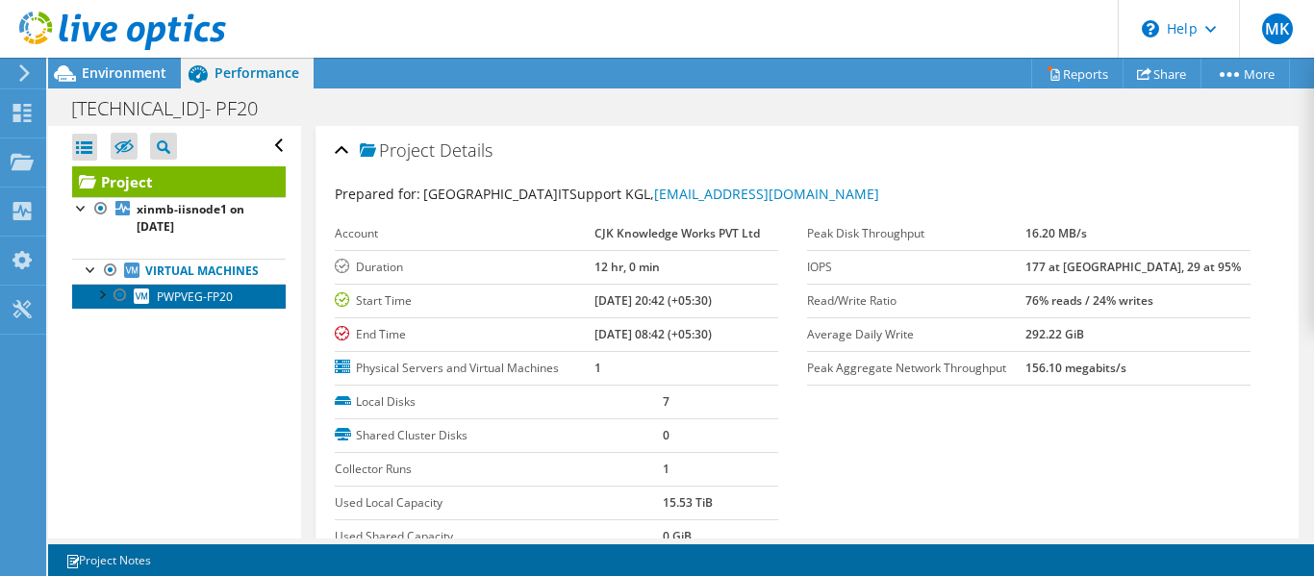
click at [215, 305] on span "PWPVEG-FP20" at bounding box center [195, 297] width 76 height 16
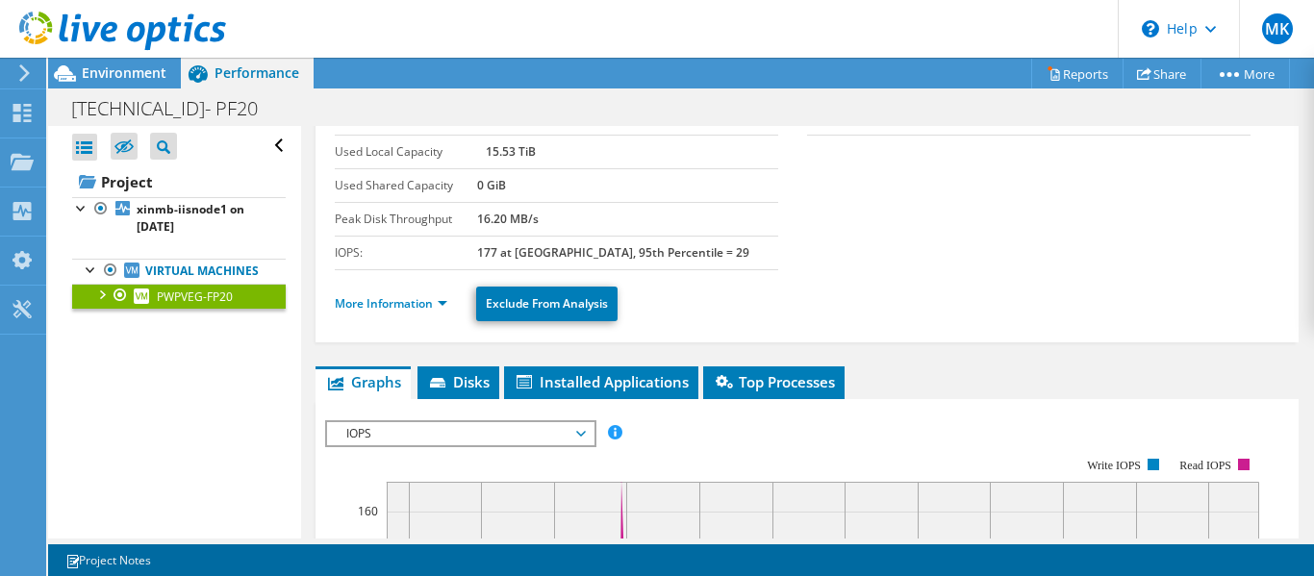
scroll to position [147, 0]
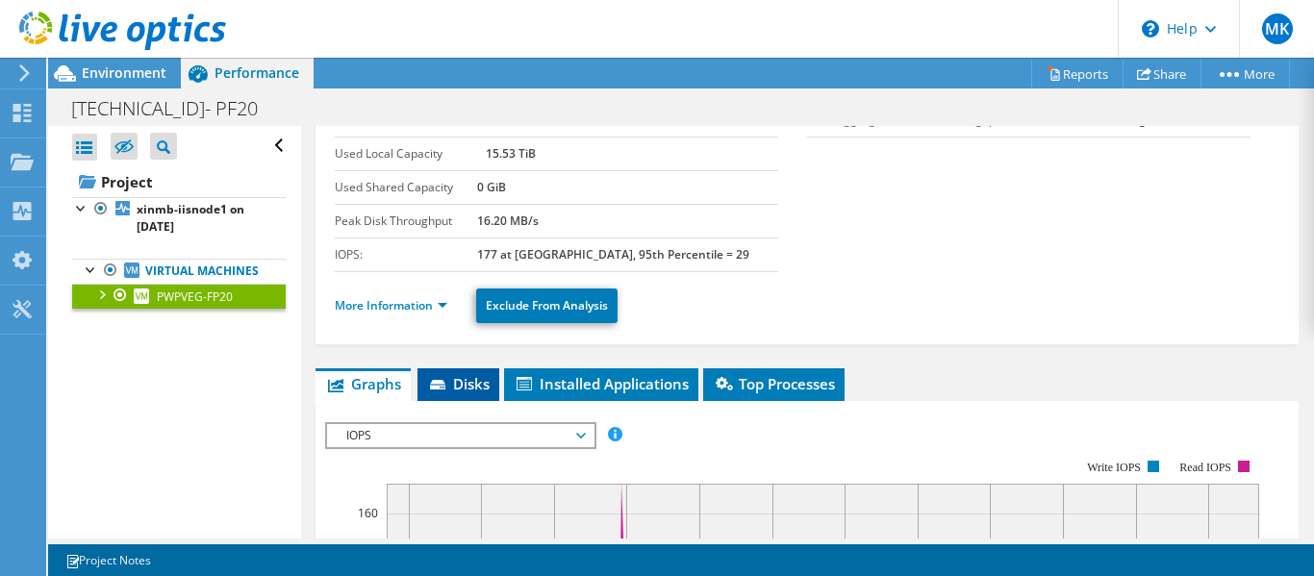
click at [439, 392] on span "Disks" at bounding box center [458, 383] width 63 height 19
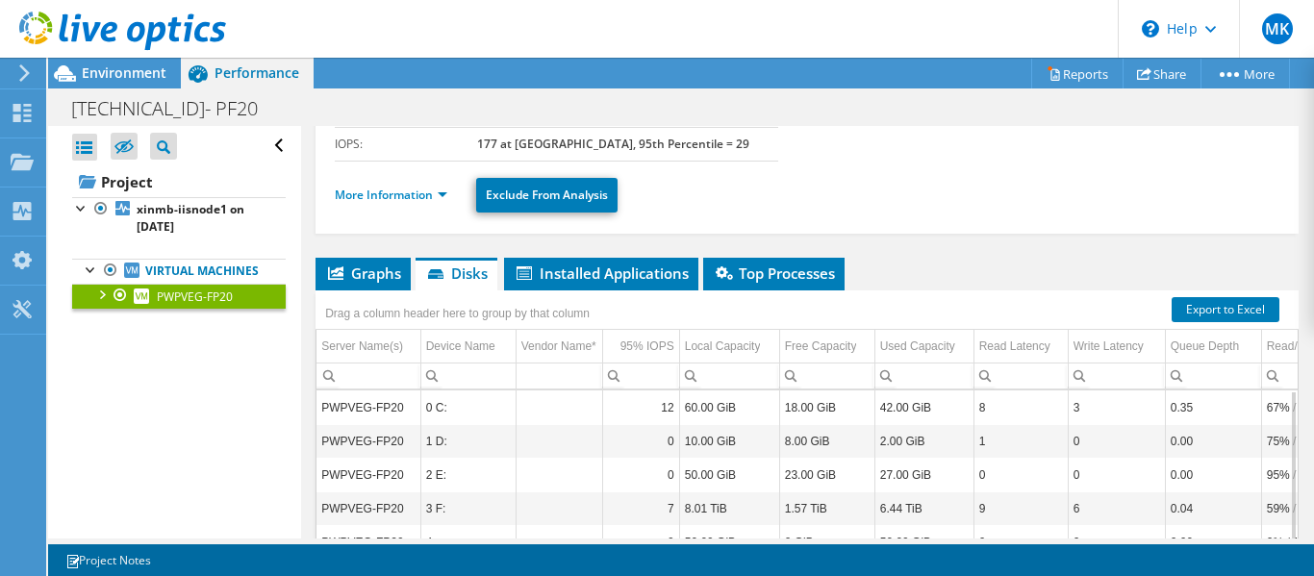
scroll to position [243, 0]
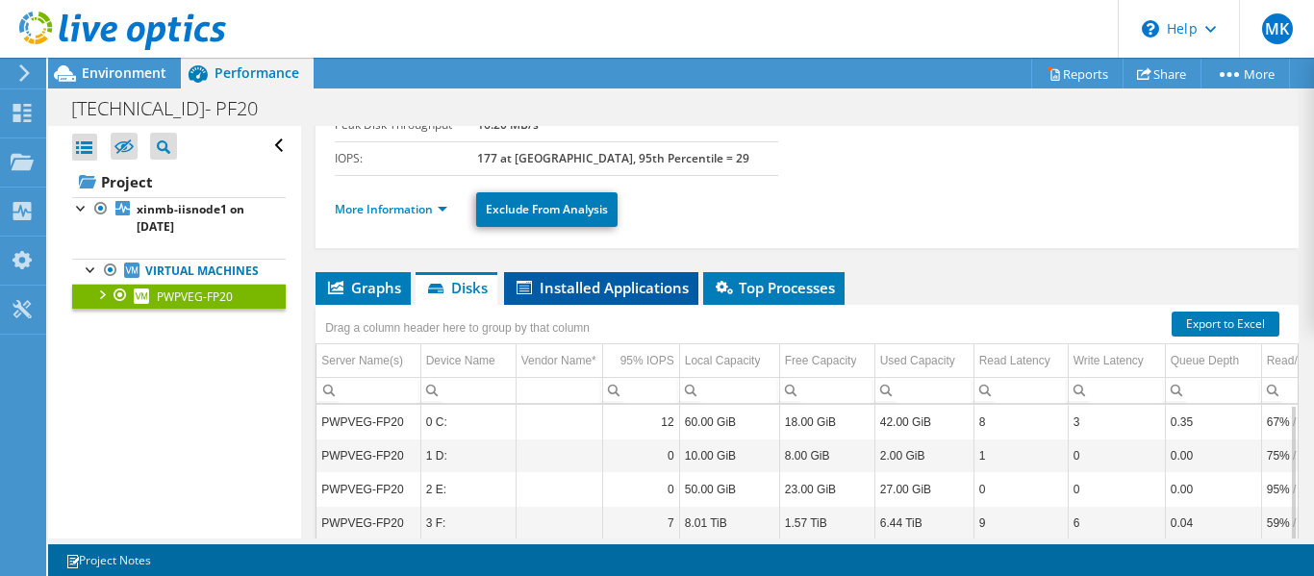
click at [571, 296] on span "Installed Applications" at bounding box center [601, 287] width 175 height 19
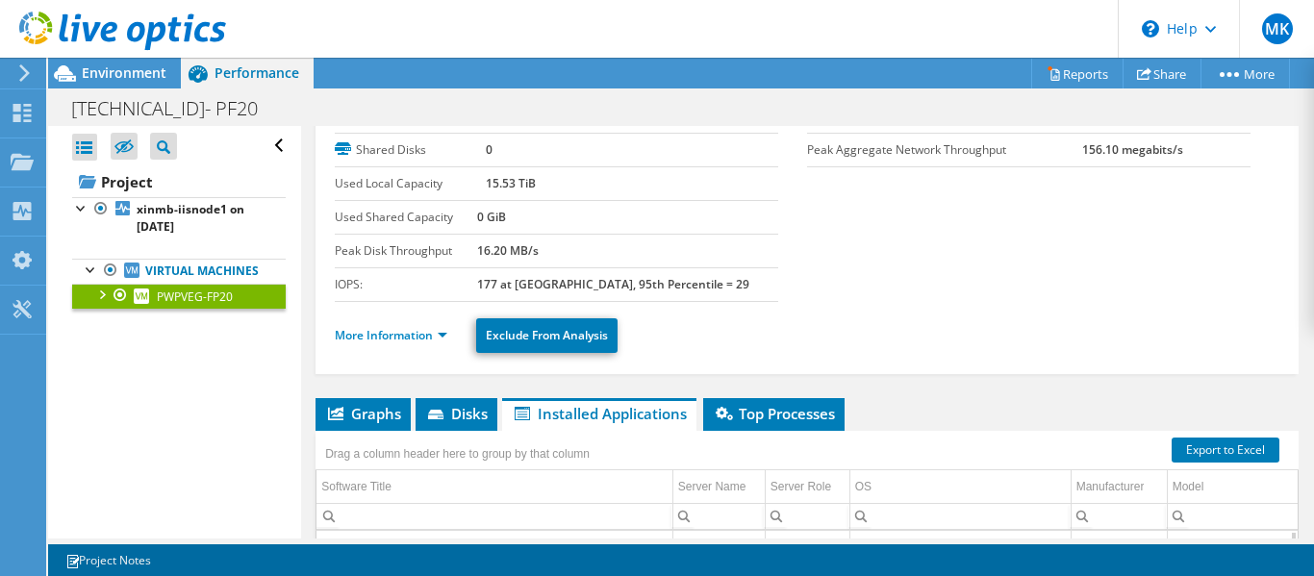
scroll to position [107, 0]
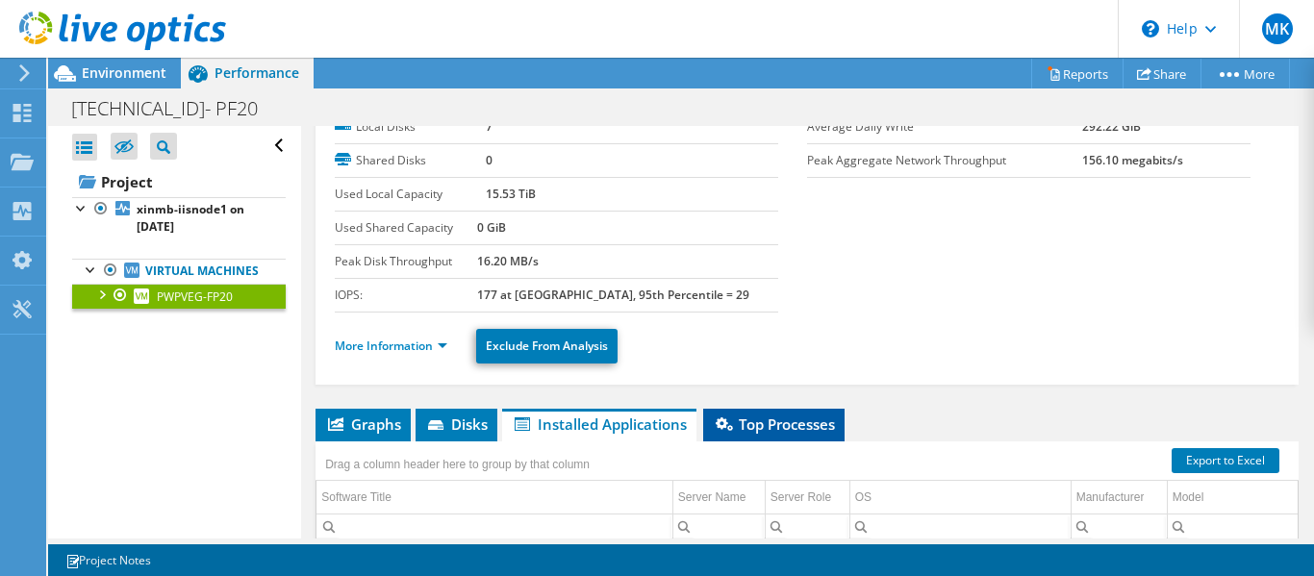
click at [765, 431] on span "Top Processes" at bounding box center [774, 424] width 122 height 19
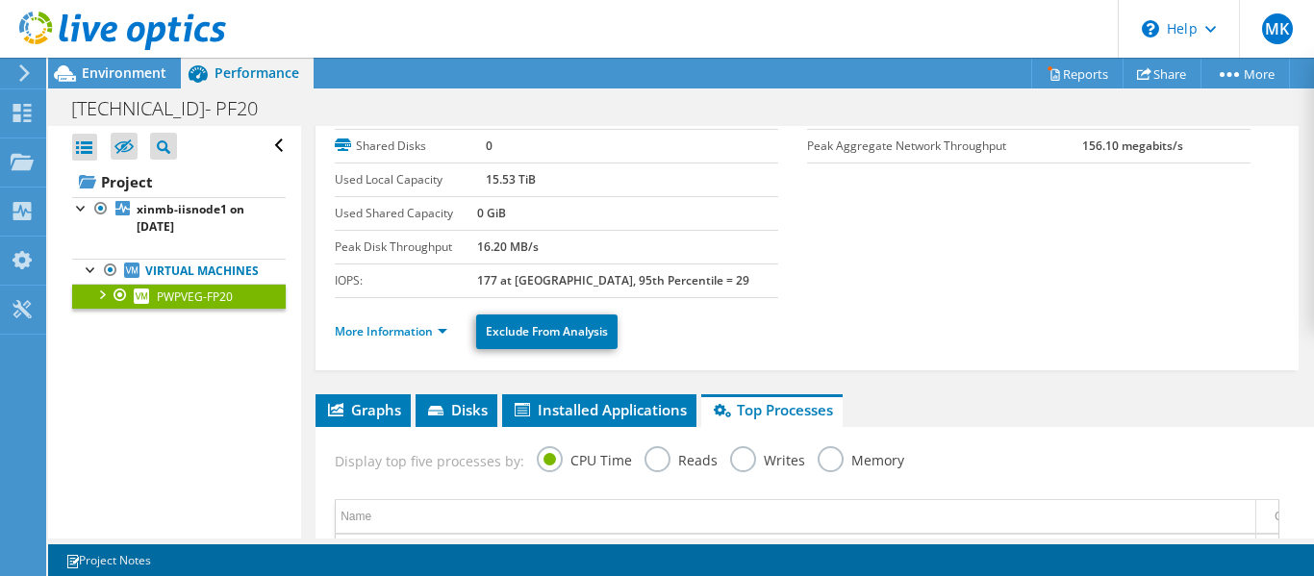
scroll to position [114, 0]
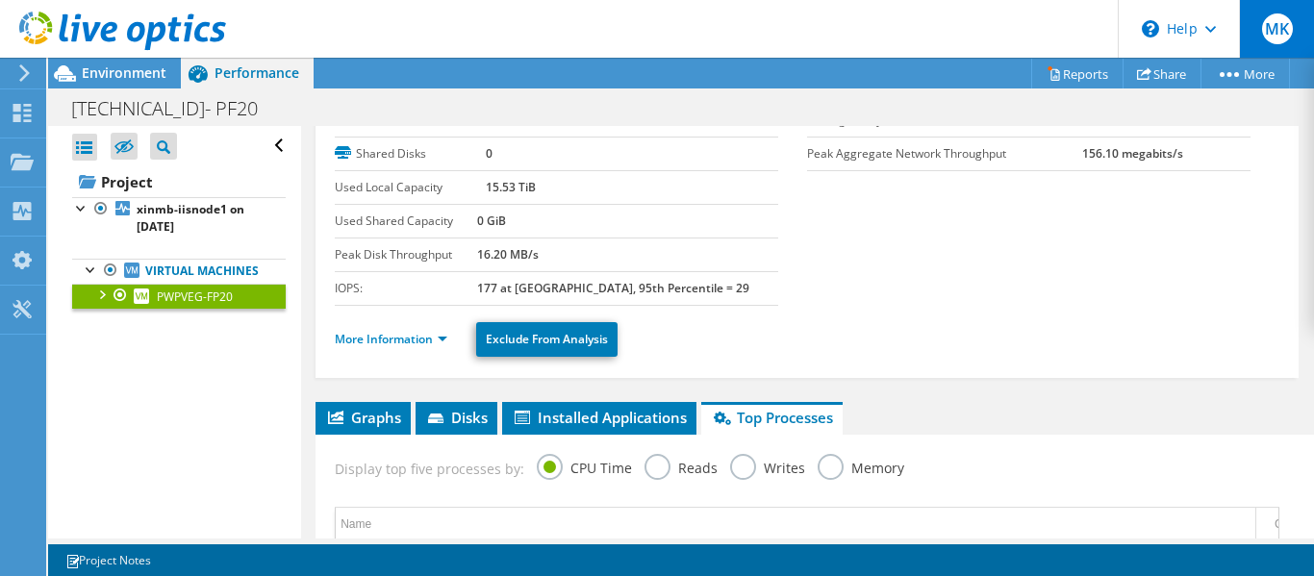
click at [1265, 47] on div "MK" at bounding box center [1276, 29] width 75 height 58
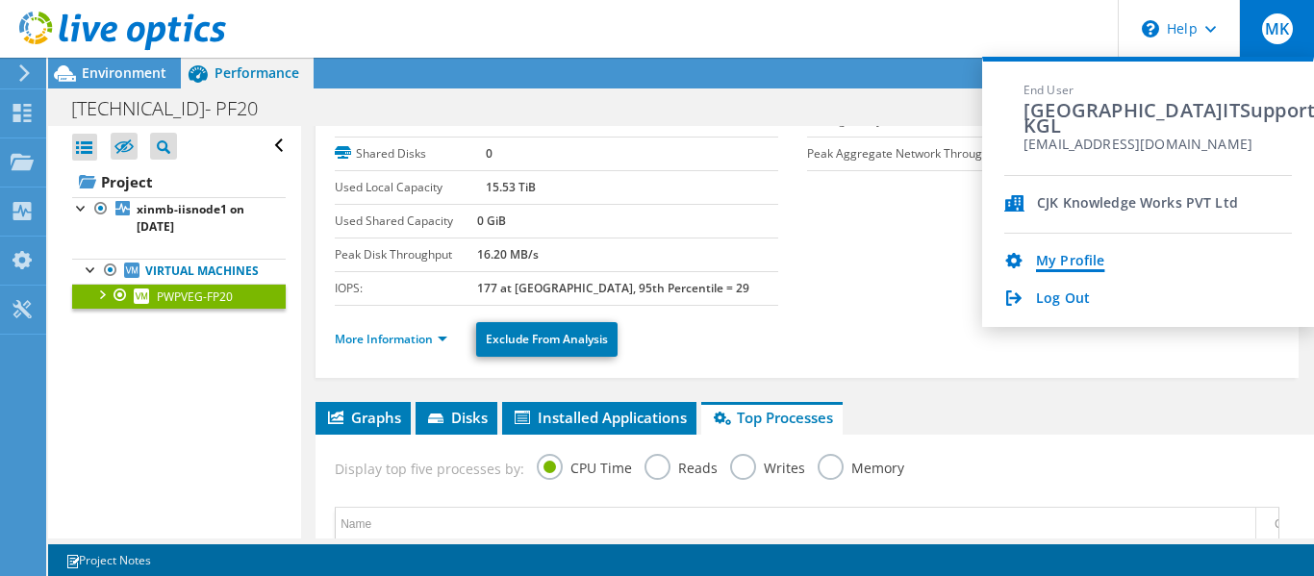
click at [1066, 265] on link "My Profile" at bounding box center [1070, 262] width 68 height 18
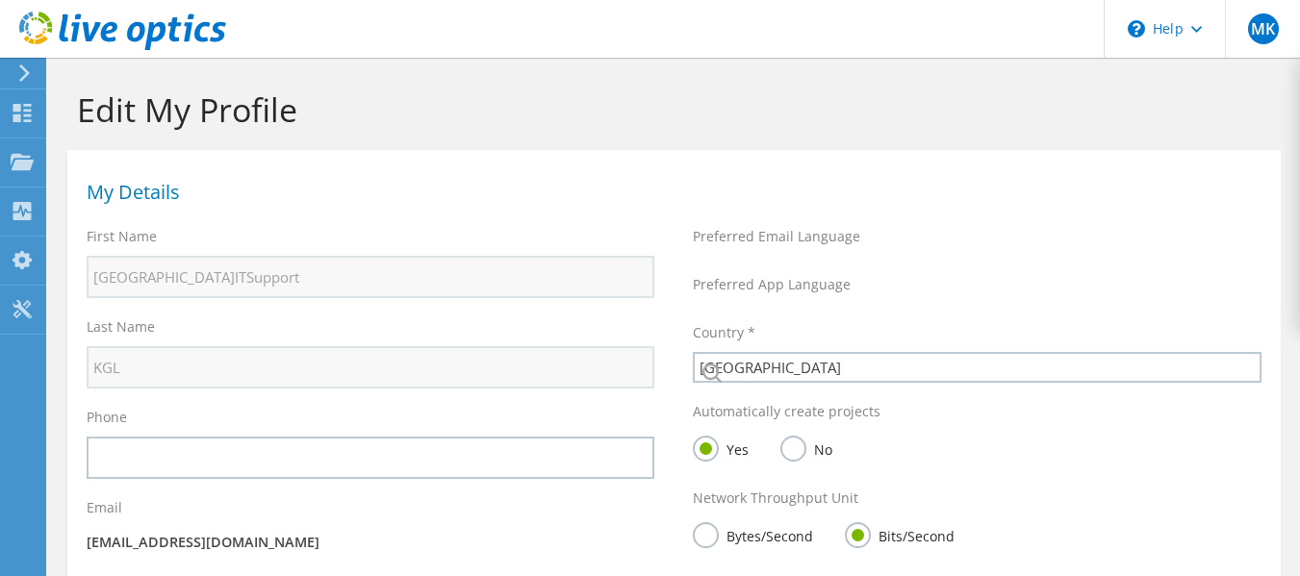
select select "101"
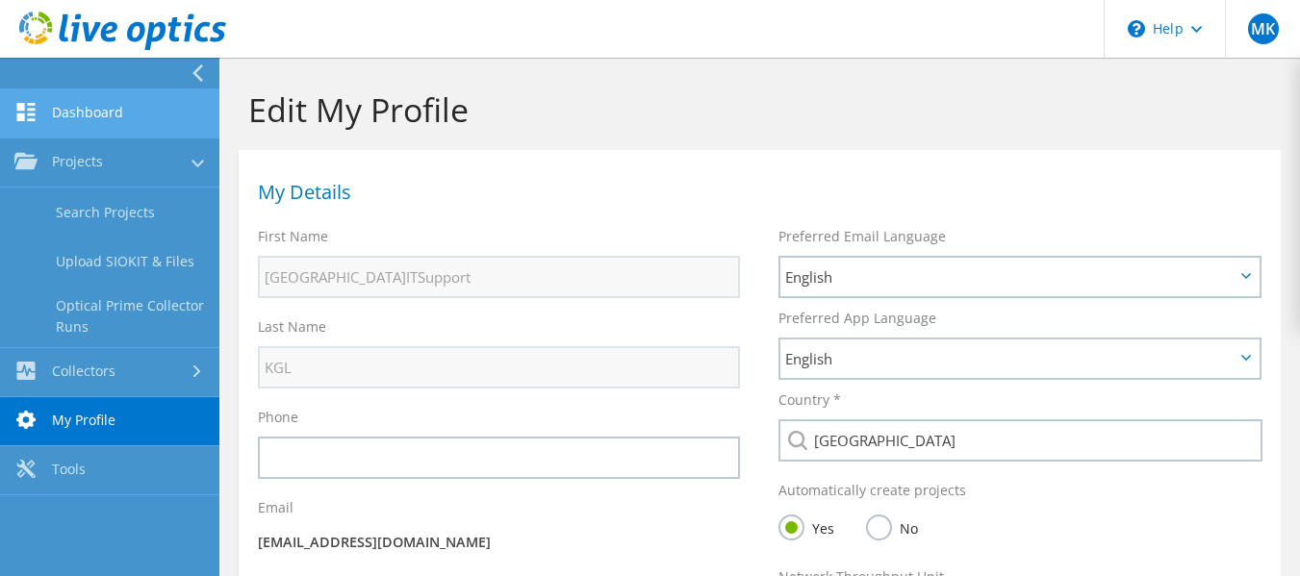
click at [141, 115] on link "Dashboard" at bounding box center [109, 113] width 219 height 49
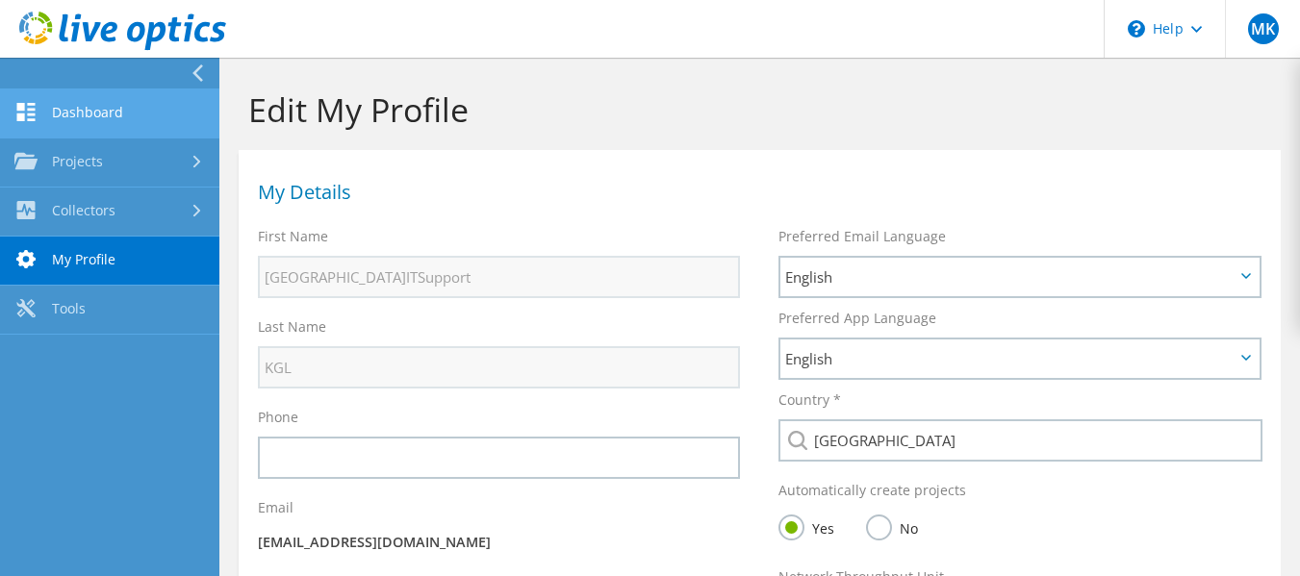
click at [128, 122] on link "Dashboard" at bounding box center [109, 113] width 219 height 49
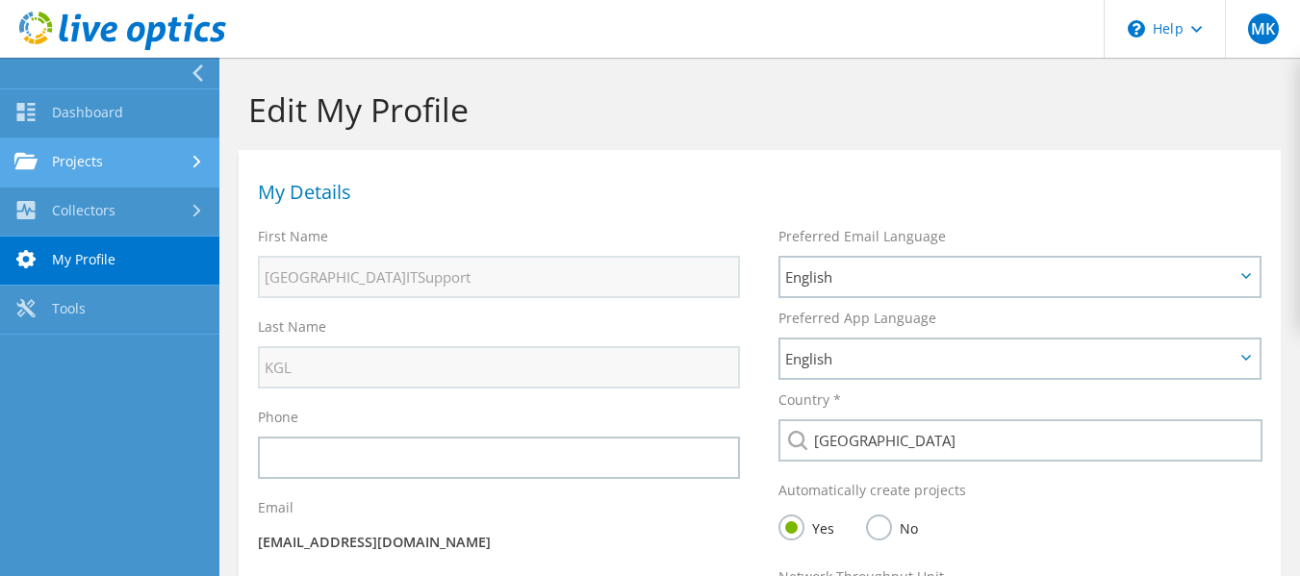
click at [99, 160] on link "Projects" at bounding box center [109, 163] width 219 height 49
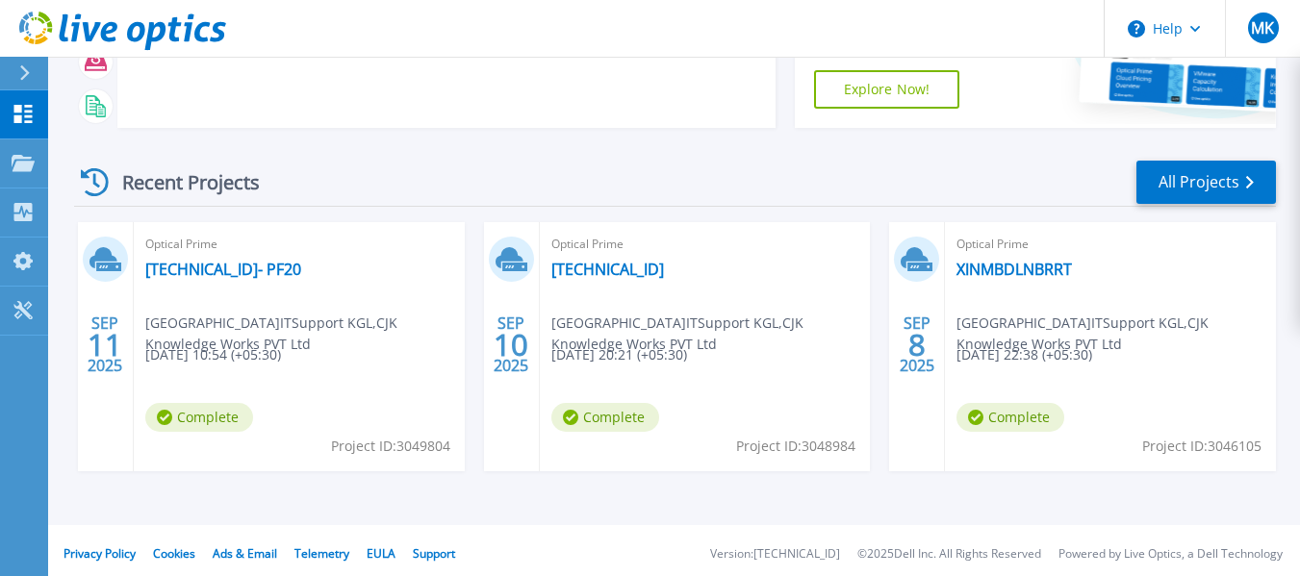
scroll to position [202, 0]
